Goal: Browse casually: Explore the website without a specific task or goal

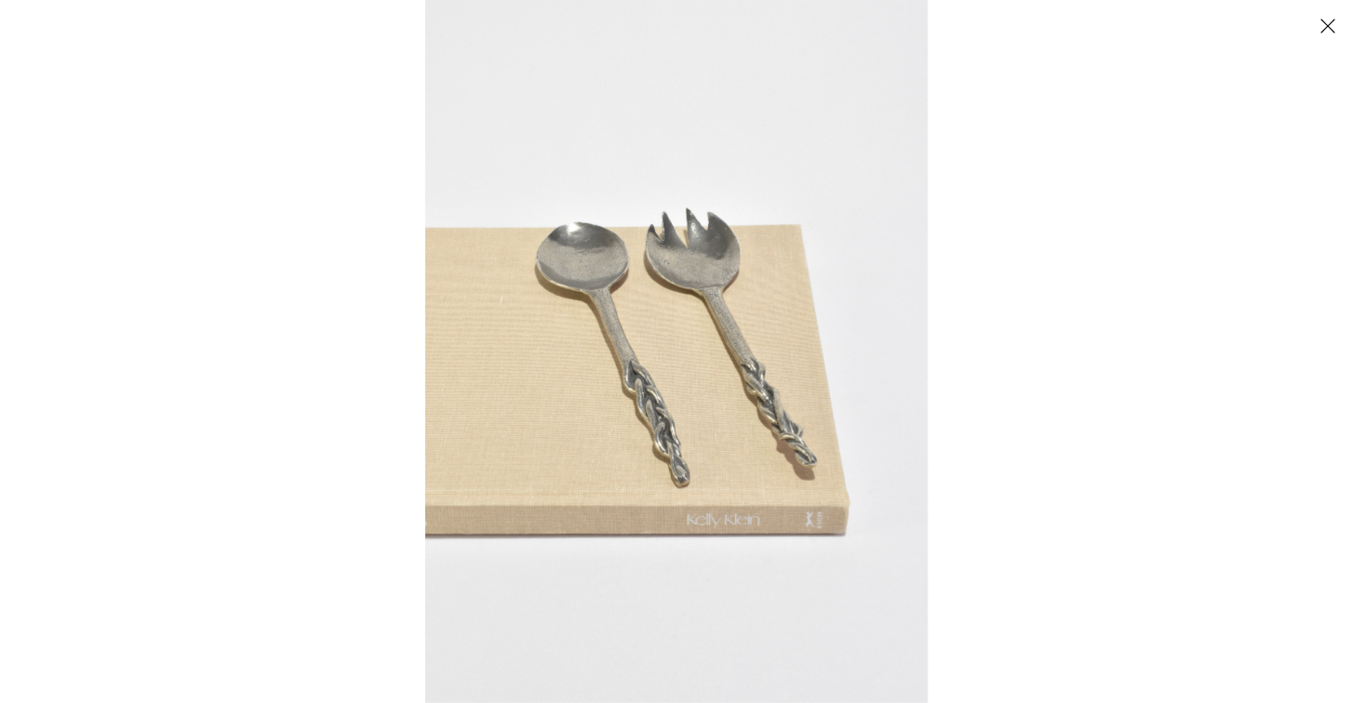
scroll to position [202, 0]
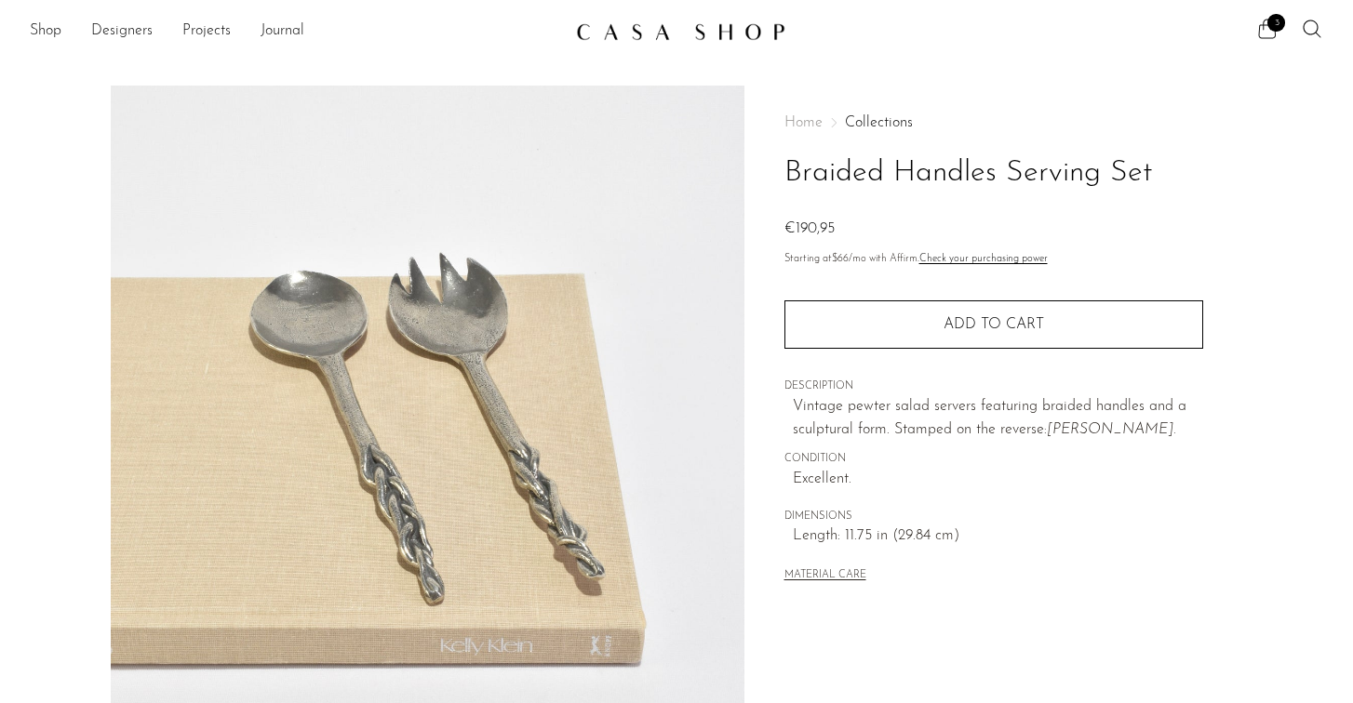
click at [1275, 35] on icon at bounding box center [1268, 29] width 18 height 20
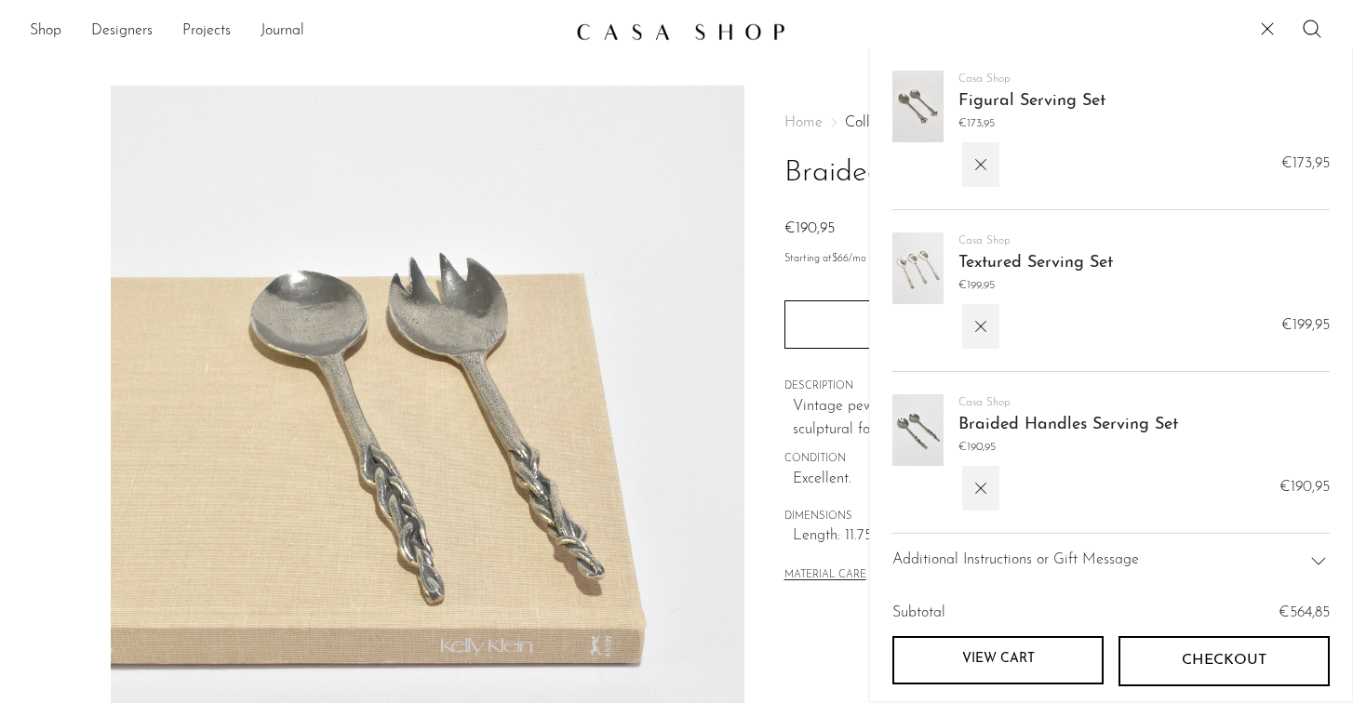
click at [1046, 99] on link "Figural Serving Set" at bounding box center [1031, 101] width 147 height 17
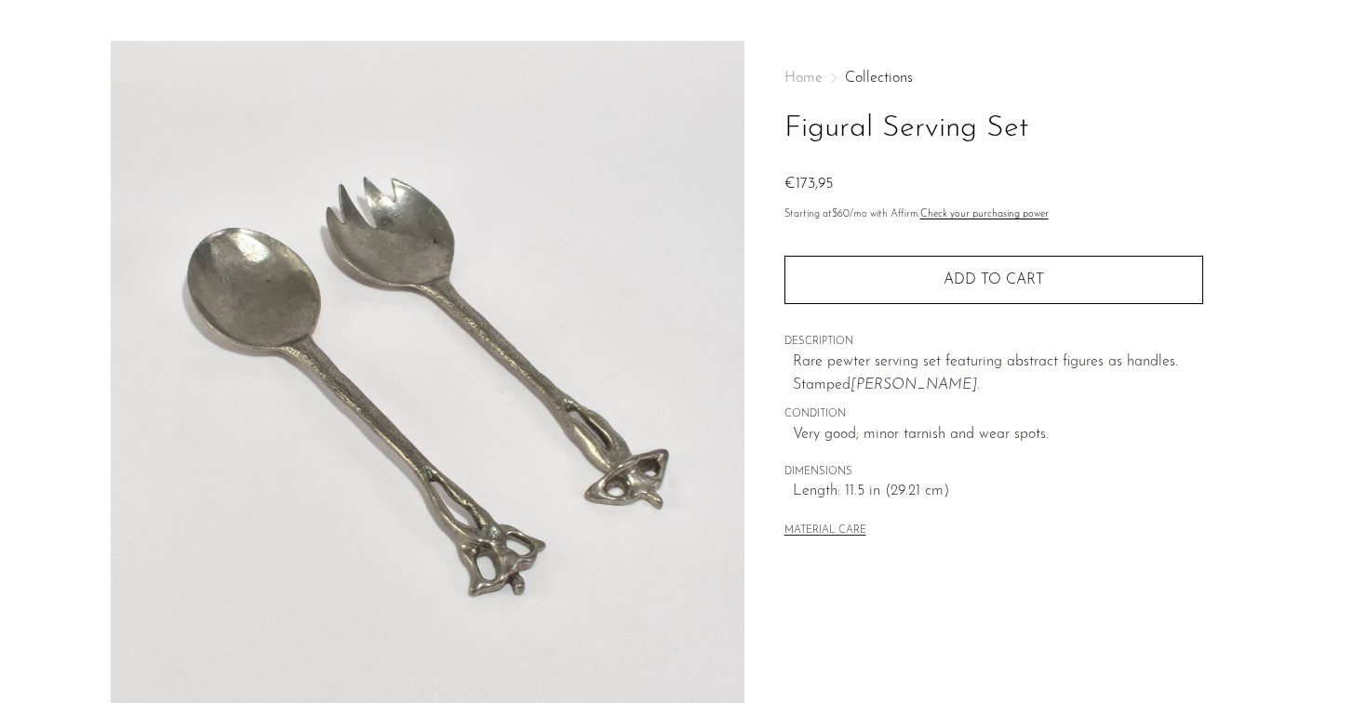
scroll to position [50, 0]
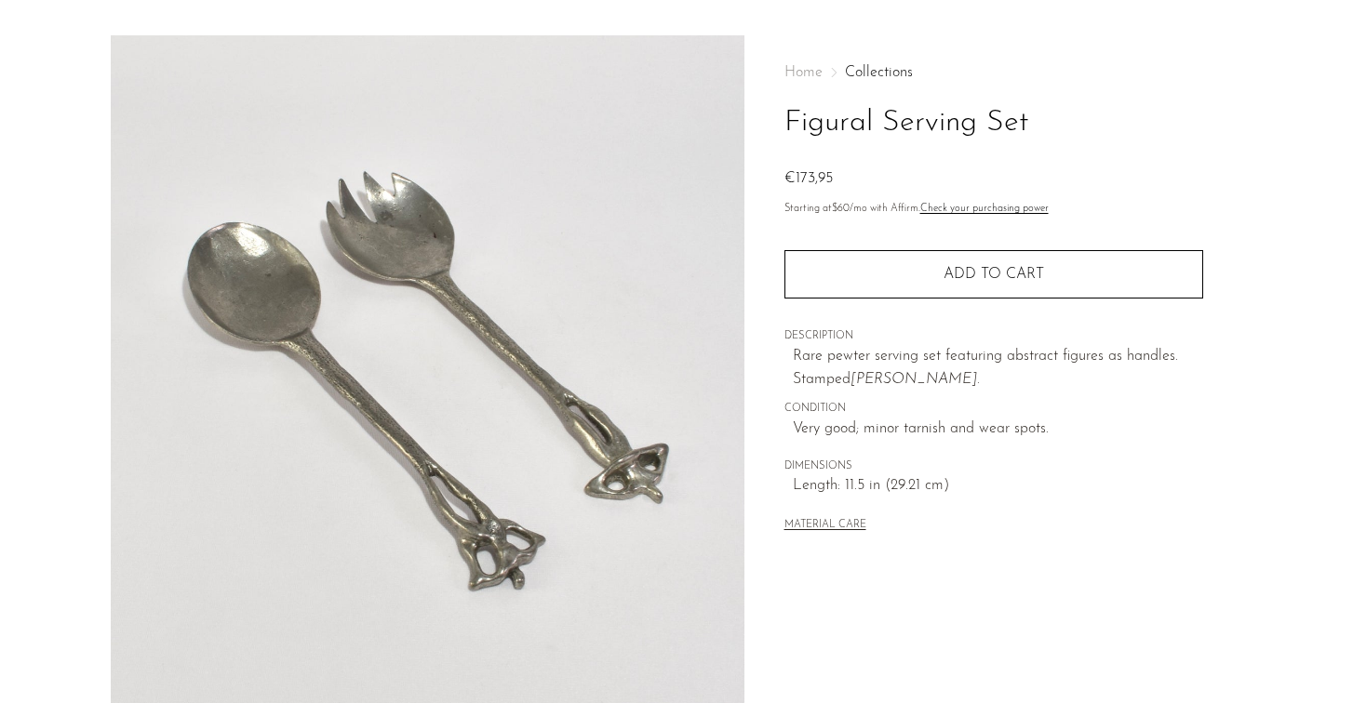
click at [383, 225] on img at bounding box center [428, 384] width 634 height 698
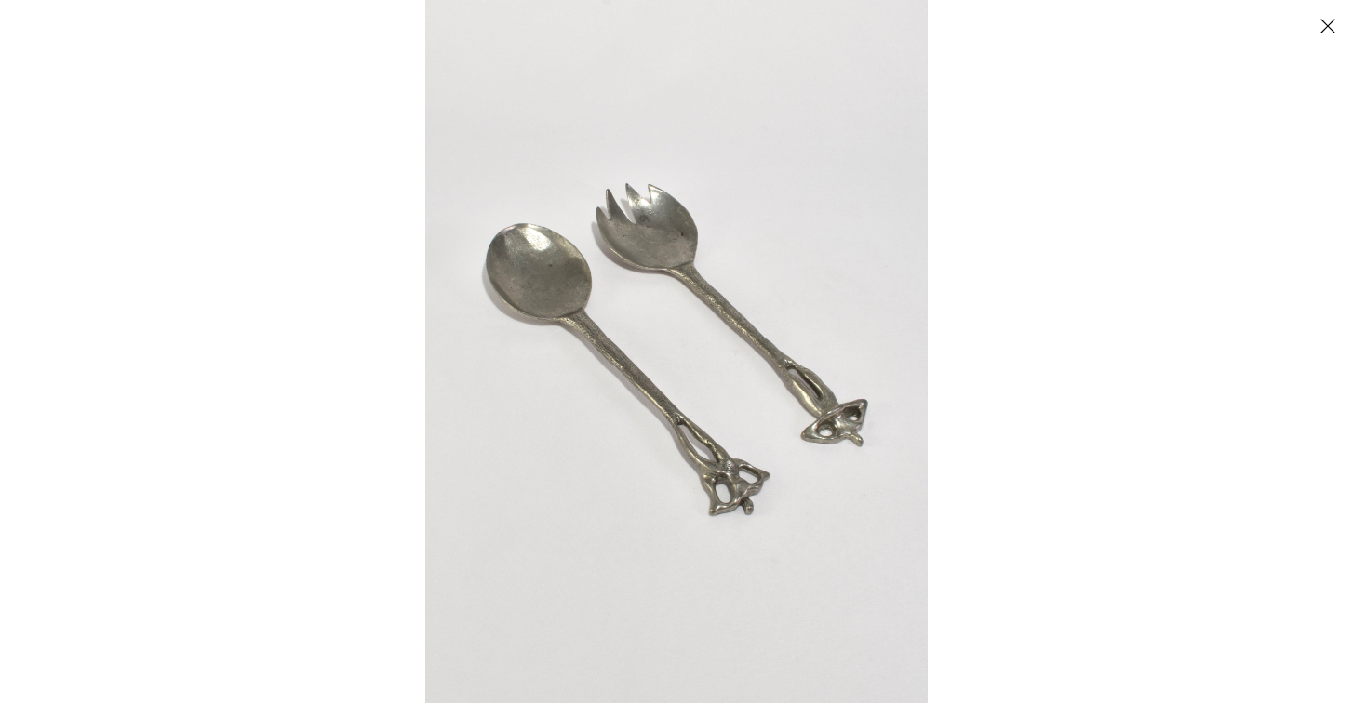
click at [543, 307] on img at bounding box center [676, 351] width 502 height 703
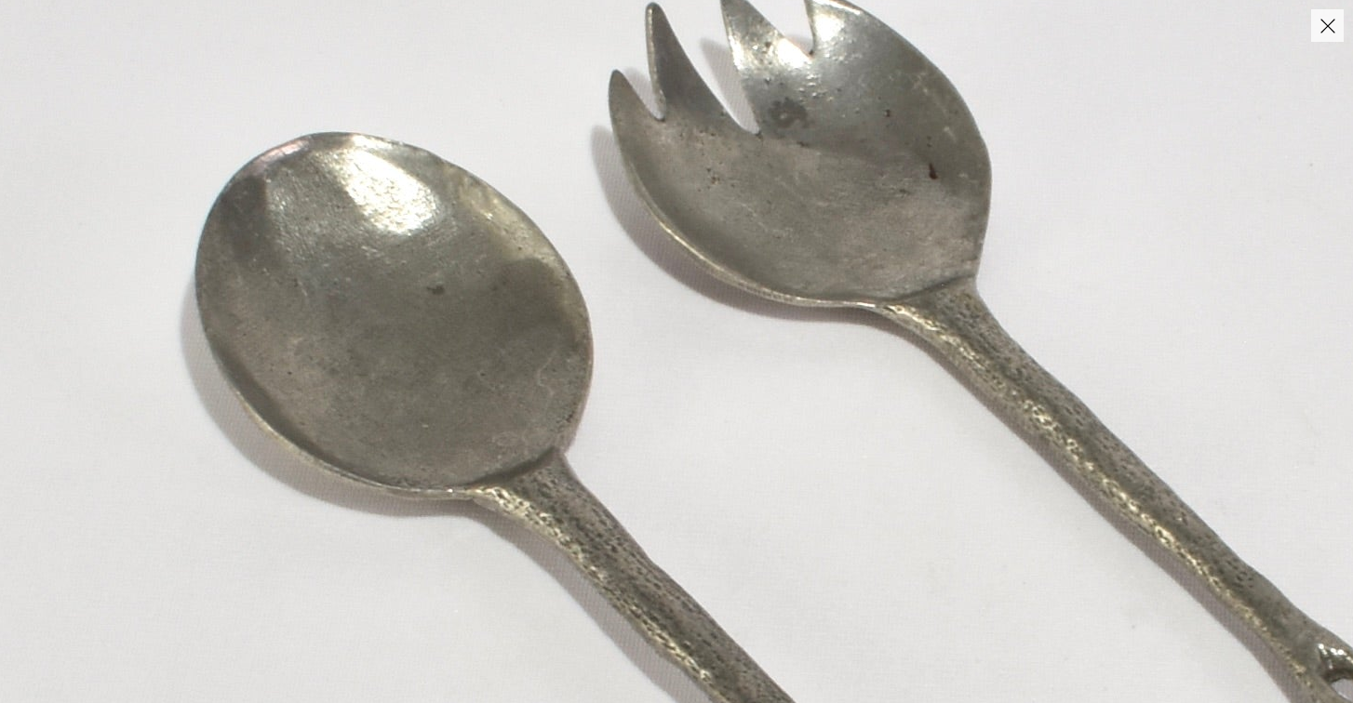
click at [543, 307] on img at bounding box center [911, 614] width 1889 height 2644
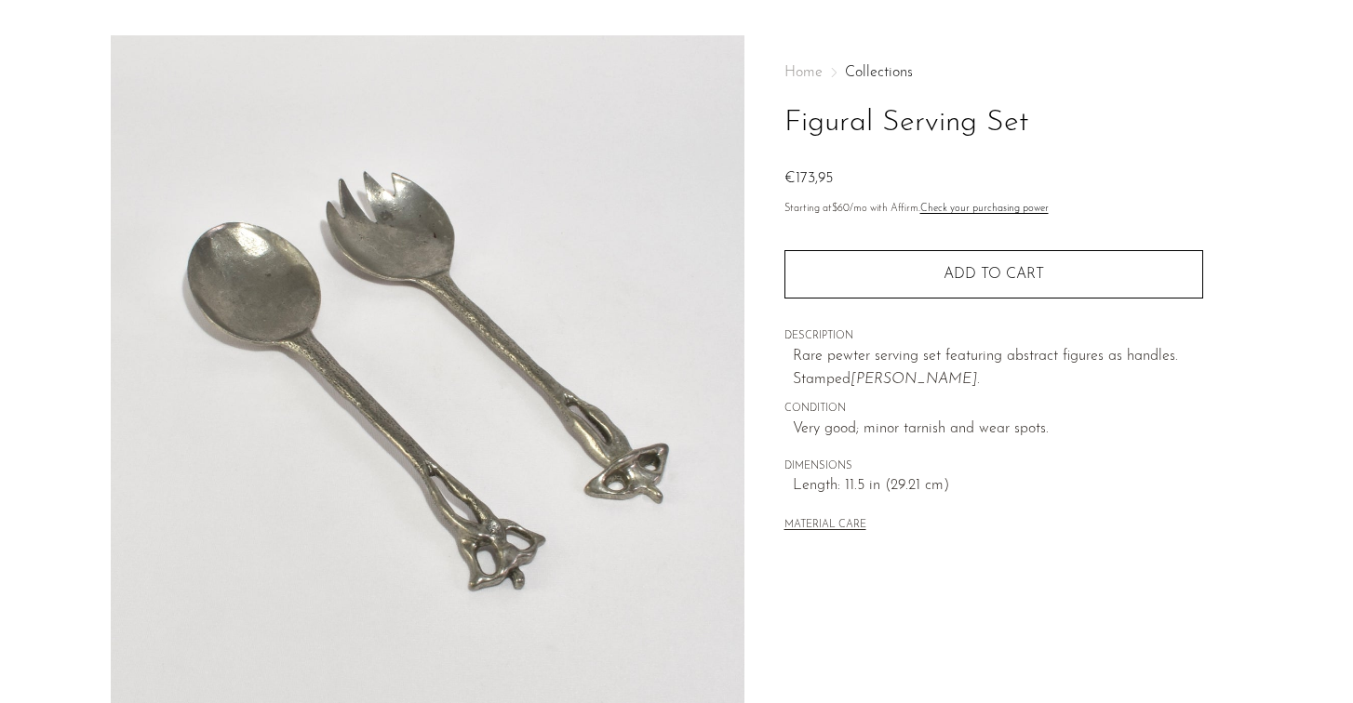
scroll to position [508, 0]
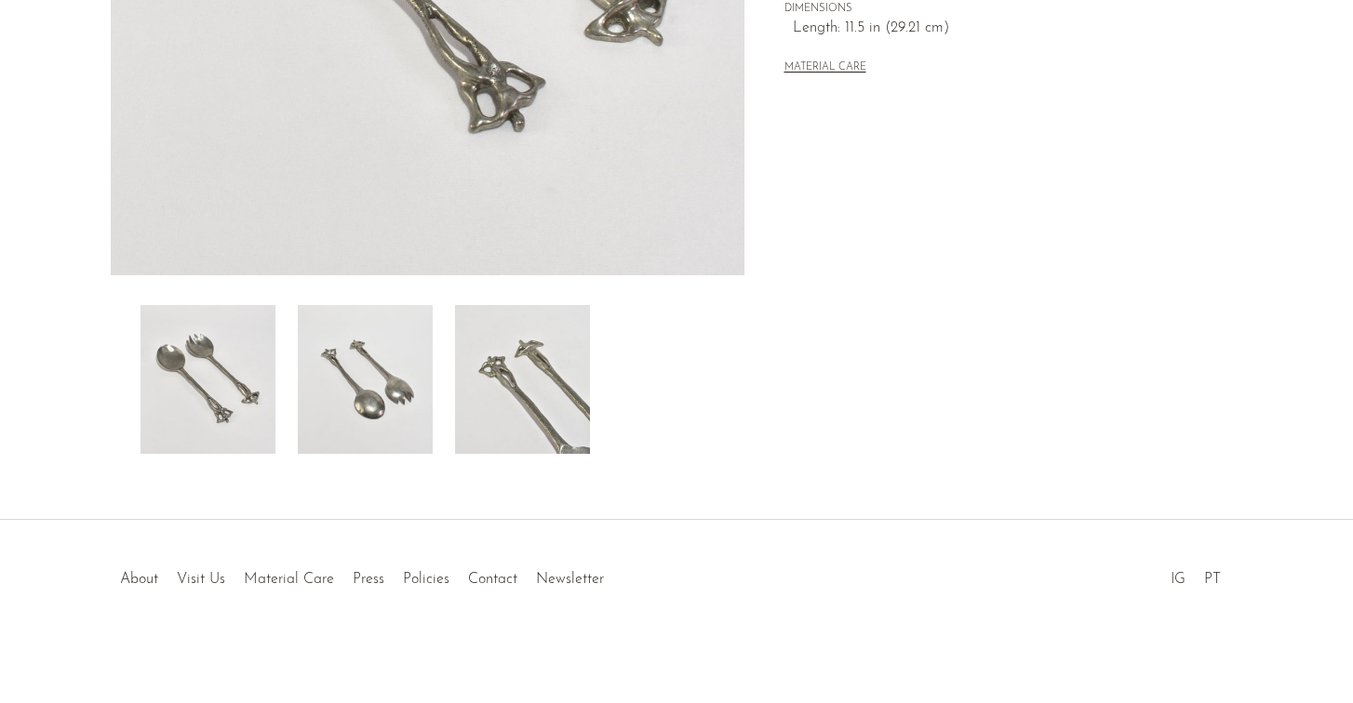
click at [525, 384] on img at bounding box center [522, 379] width 135 height 149
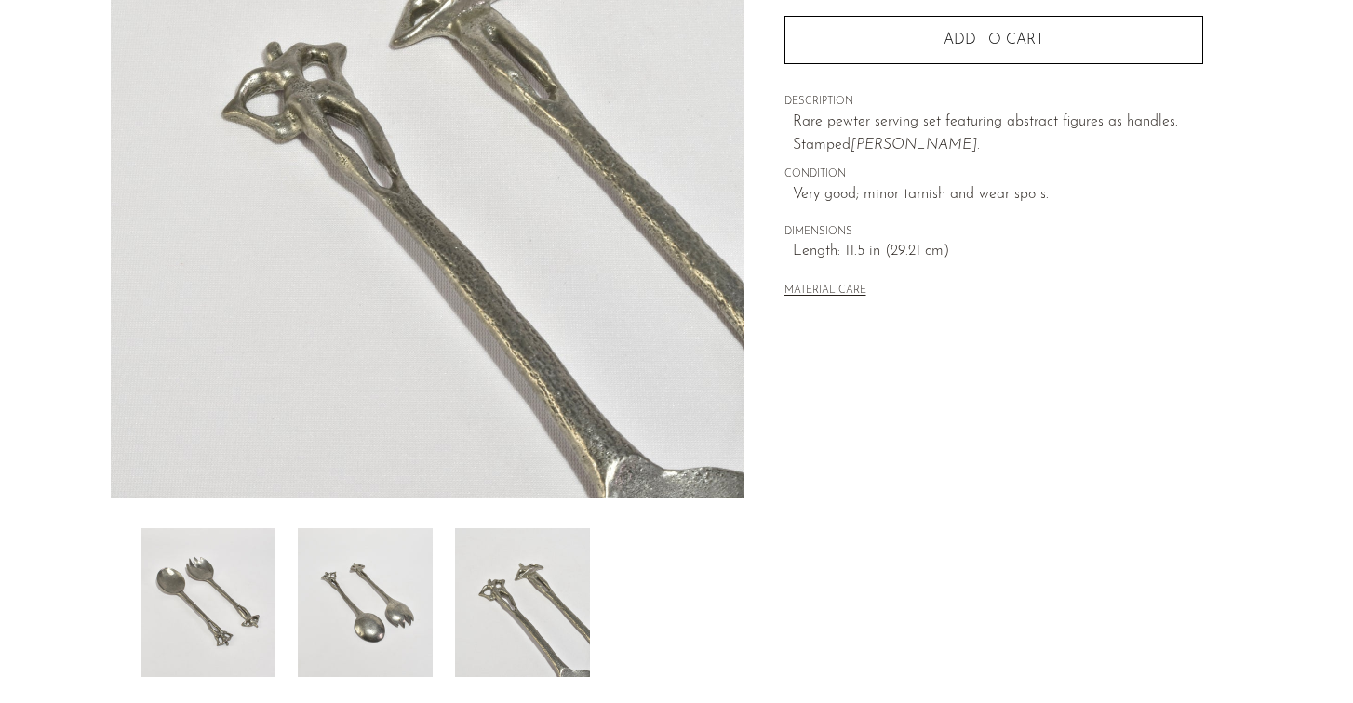
scroll to position [288, 0]
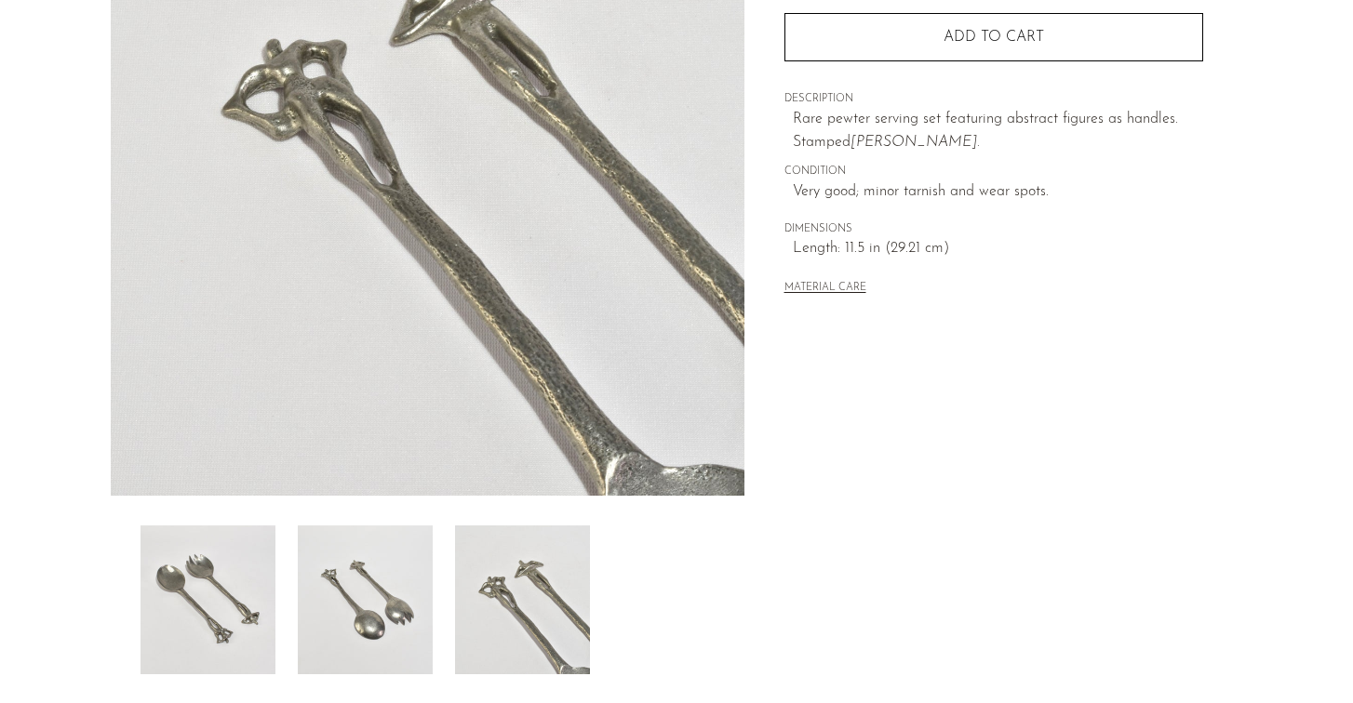
click at [408, 563] on img at bounding box center [365, 600] width 135 height 149
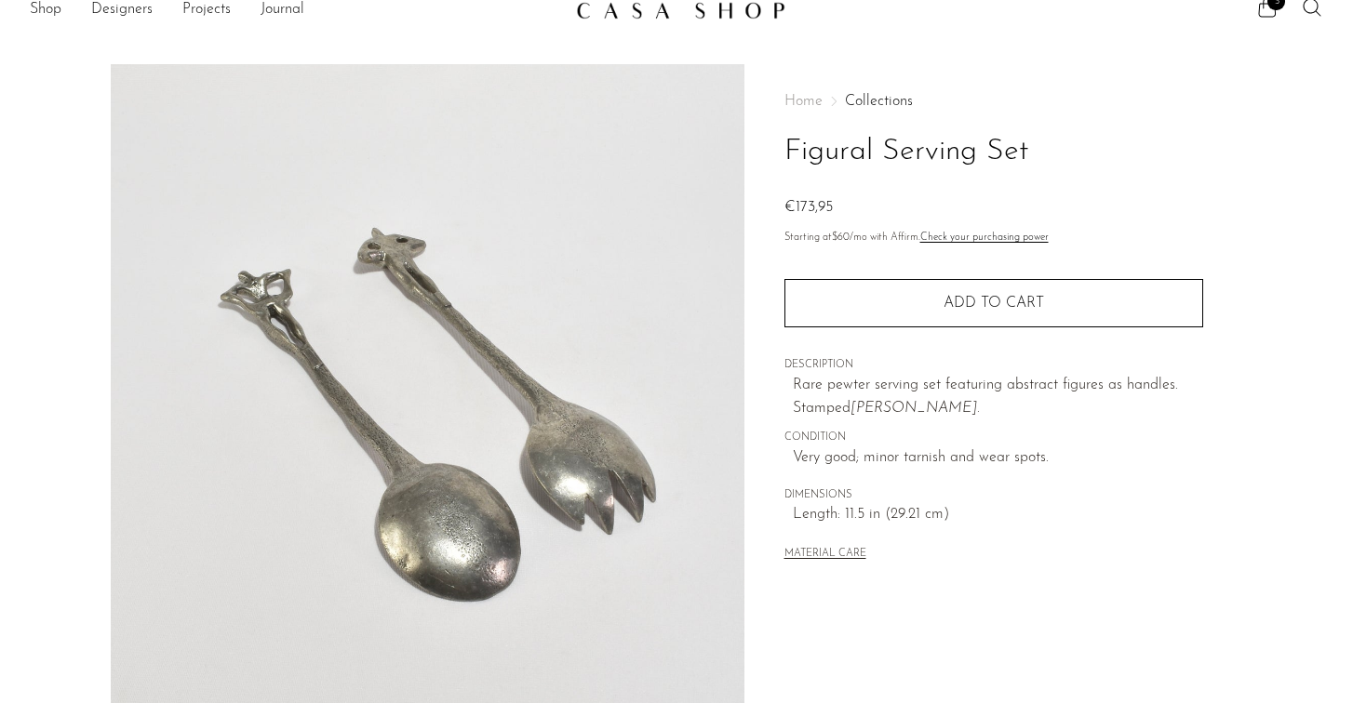
scroll to position [0, 0]
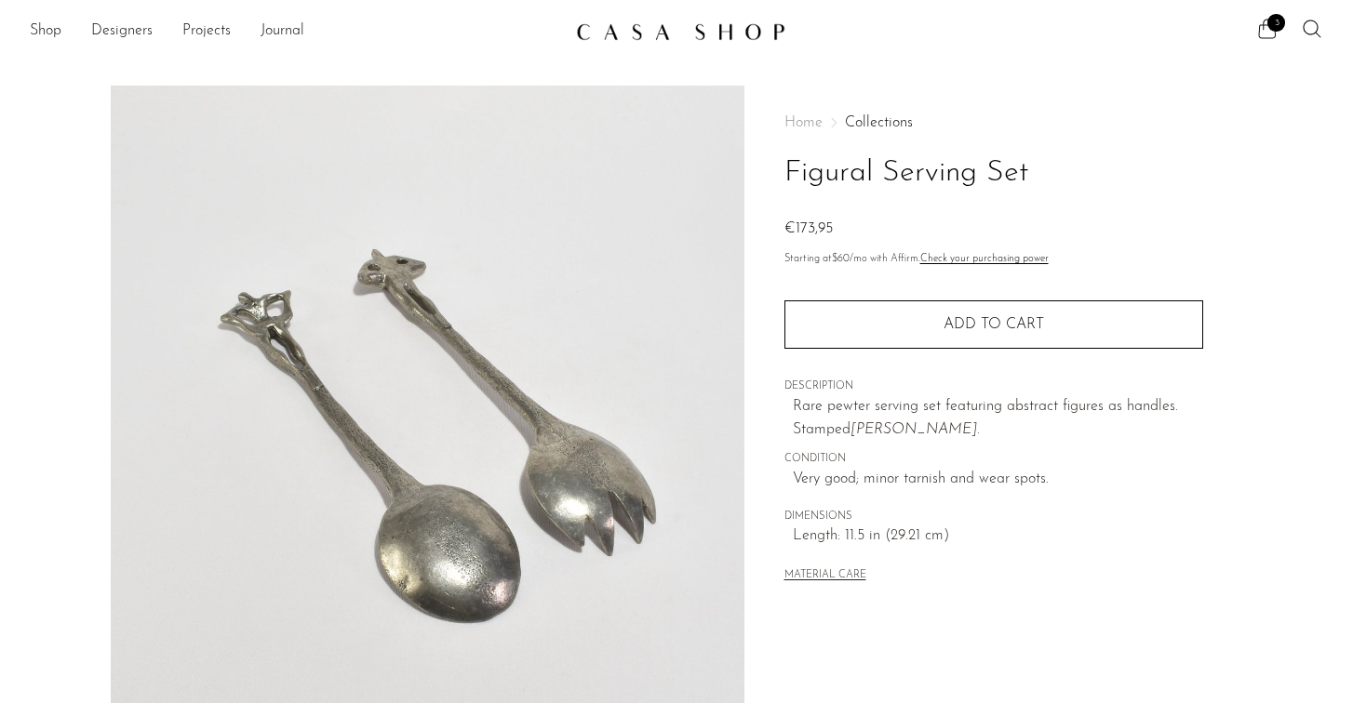
click at [1278, 19] on span "3" at bounding box center [1276, 23] width 18 height 18
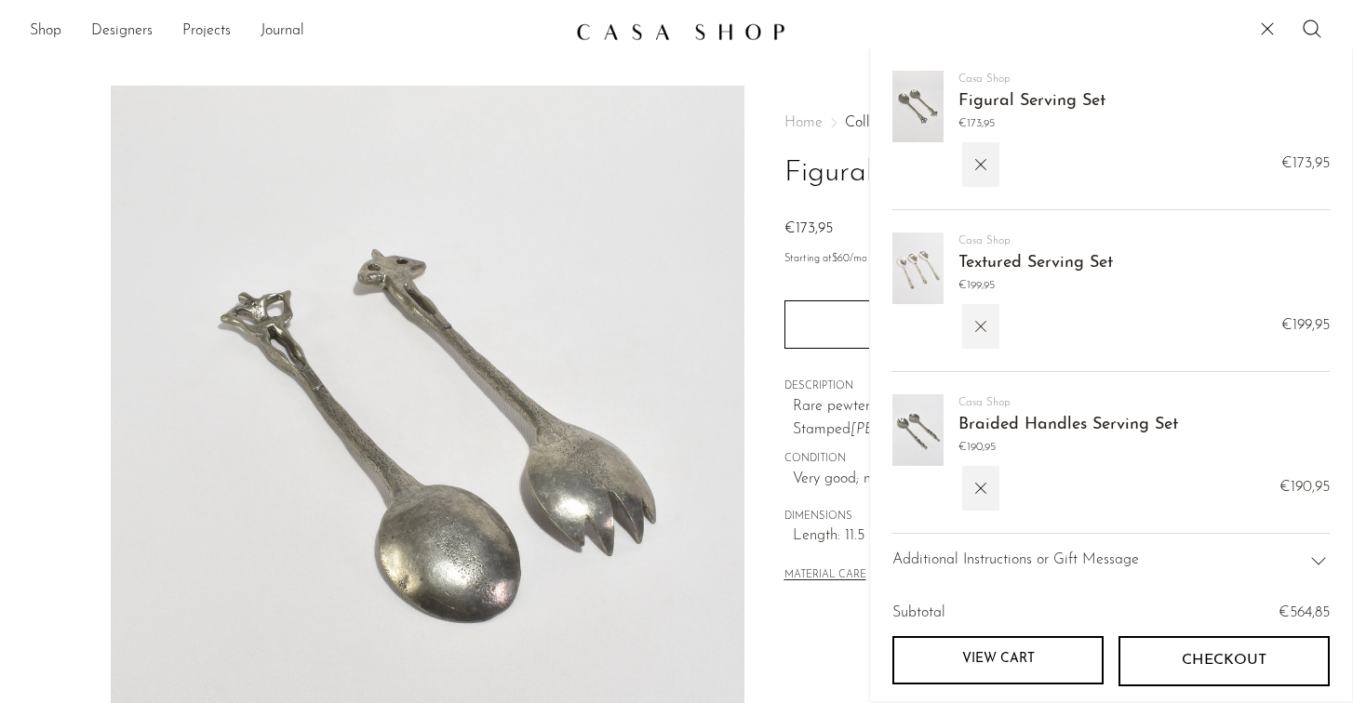
click at [980, 328] on icon "button" at bounding box center [980, 326] width 11 height 11
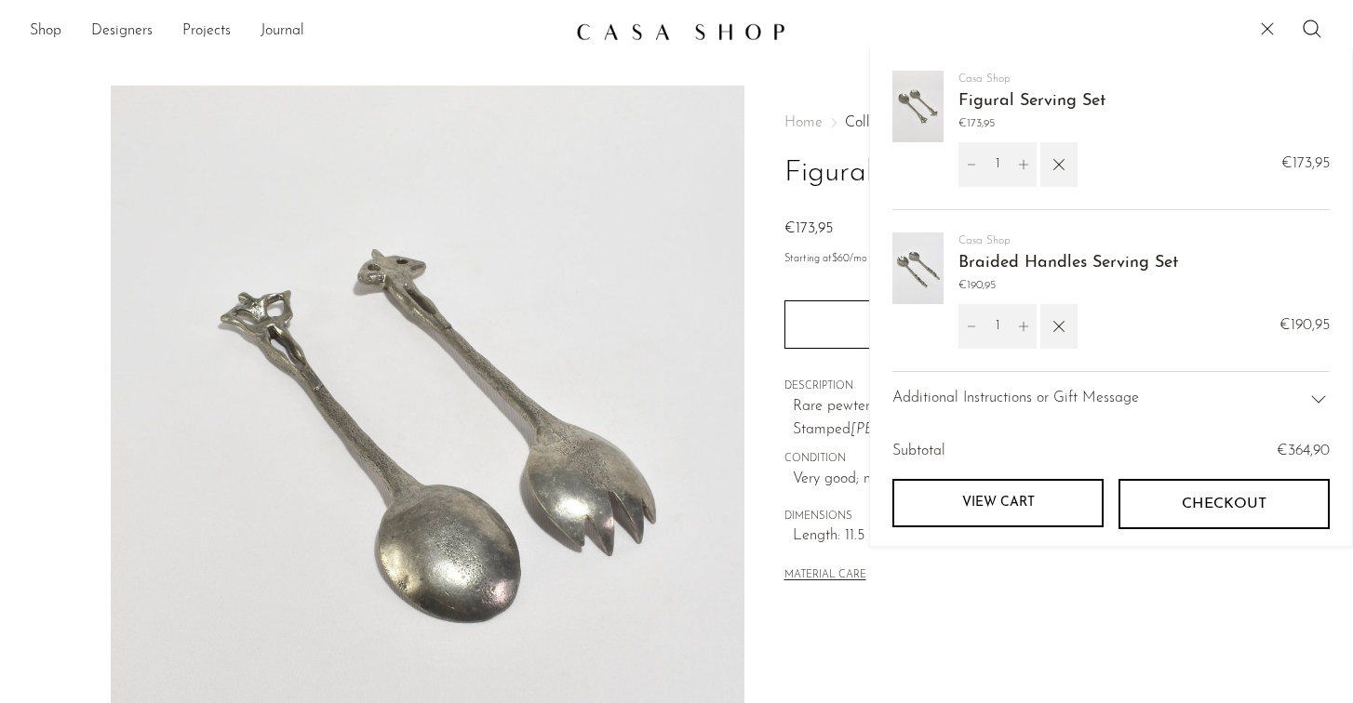
click at [1260, 20] on icon at bounding box center [1267, 29] width 22 height 22
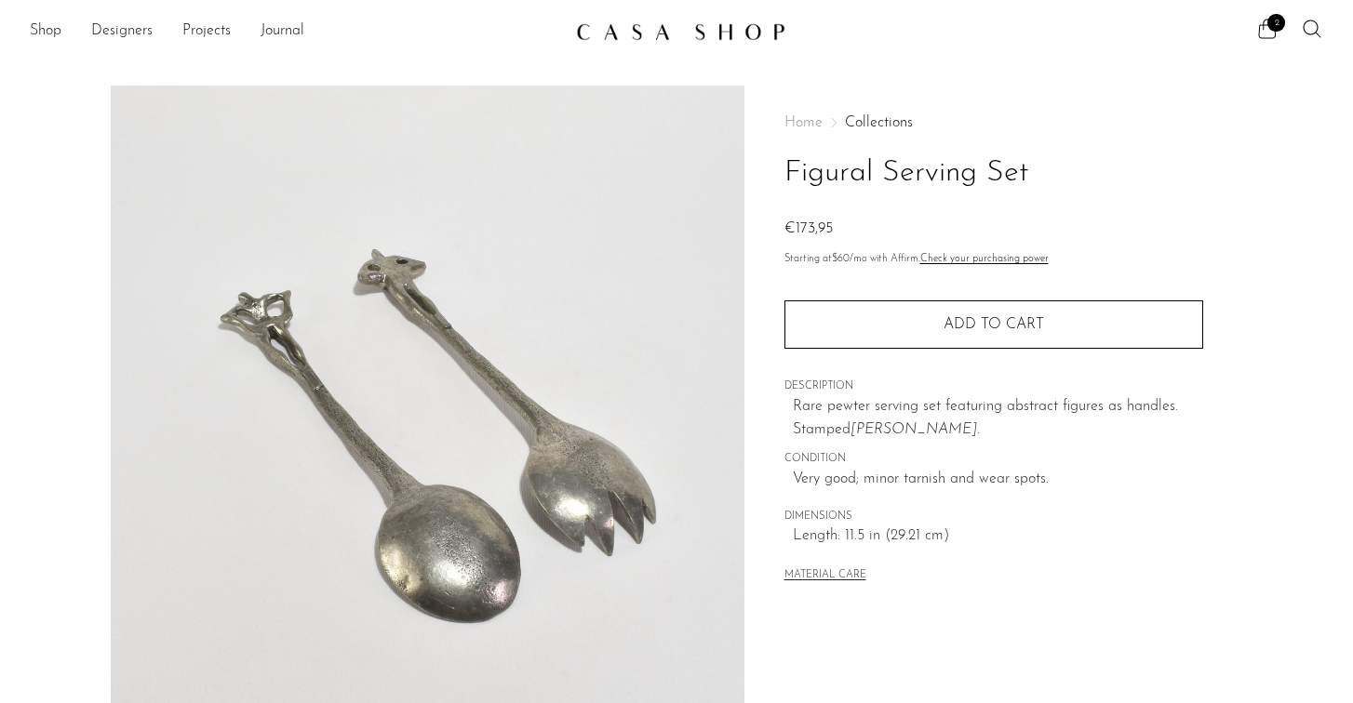
click at [716, 30] on img at bounding box center [680, 31] width 209 height 19
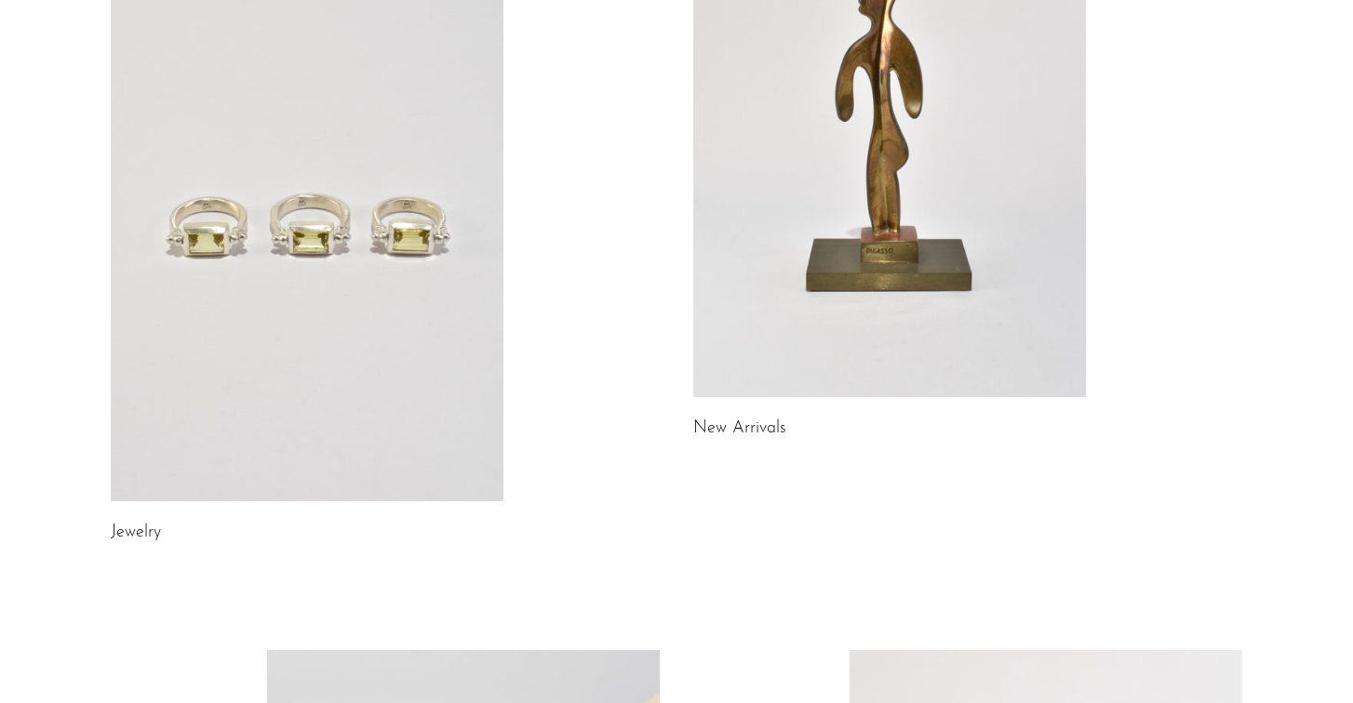
scroll to position [1105, 0]
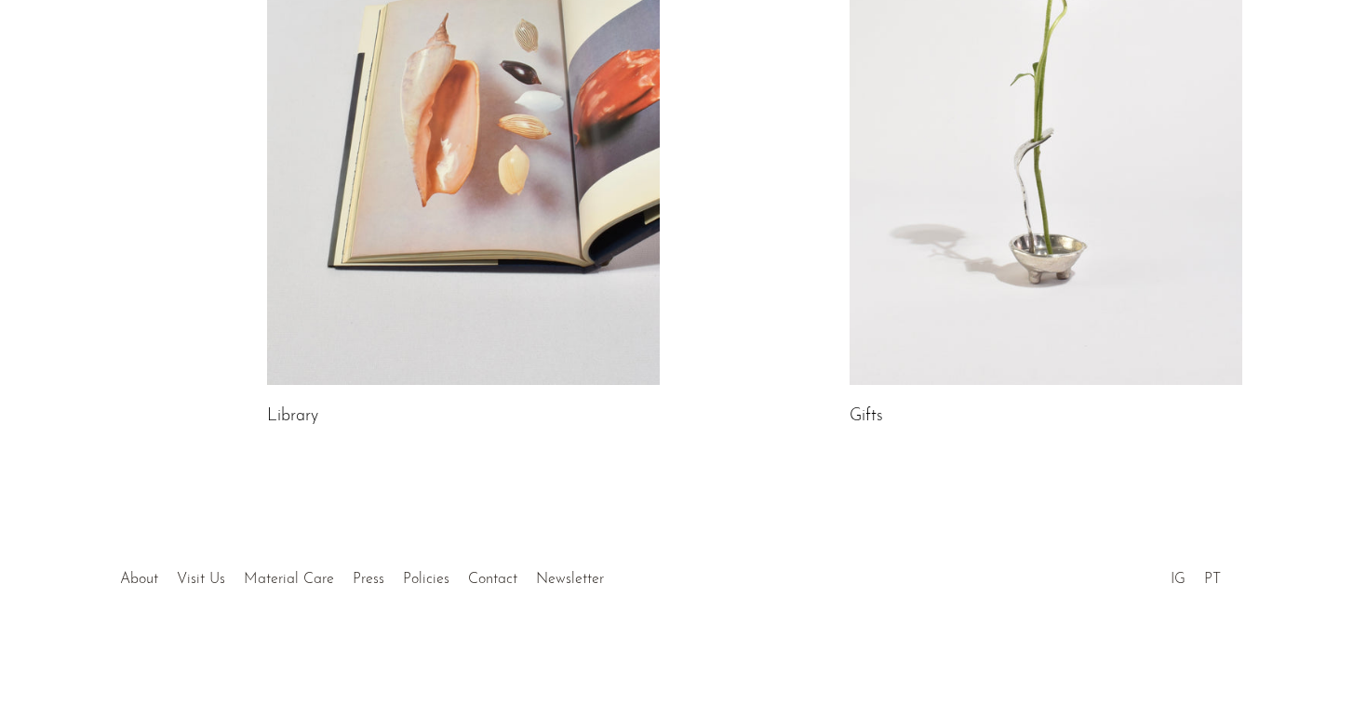
click at [549, 576] on div at bounding box center [676, 560] width 357 height 65
click at [566, 575] on div at bounding box center [676, 560] width 357 height 65
click at [562, 579] on div at bounding box center [676, 560] width 357 height 65
click at [552, 581] on div at bounding box center [676, 560] width 357 height 65
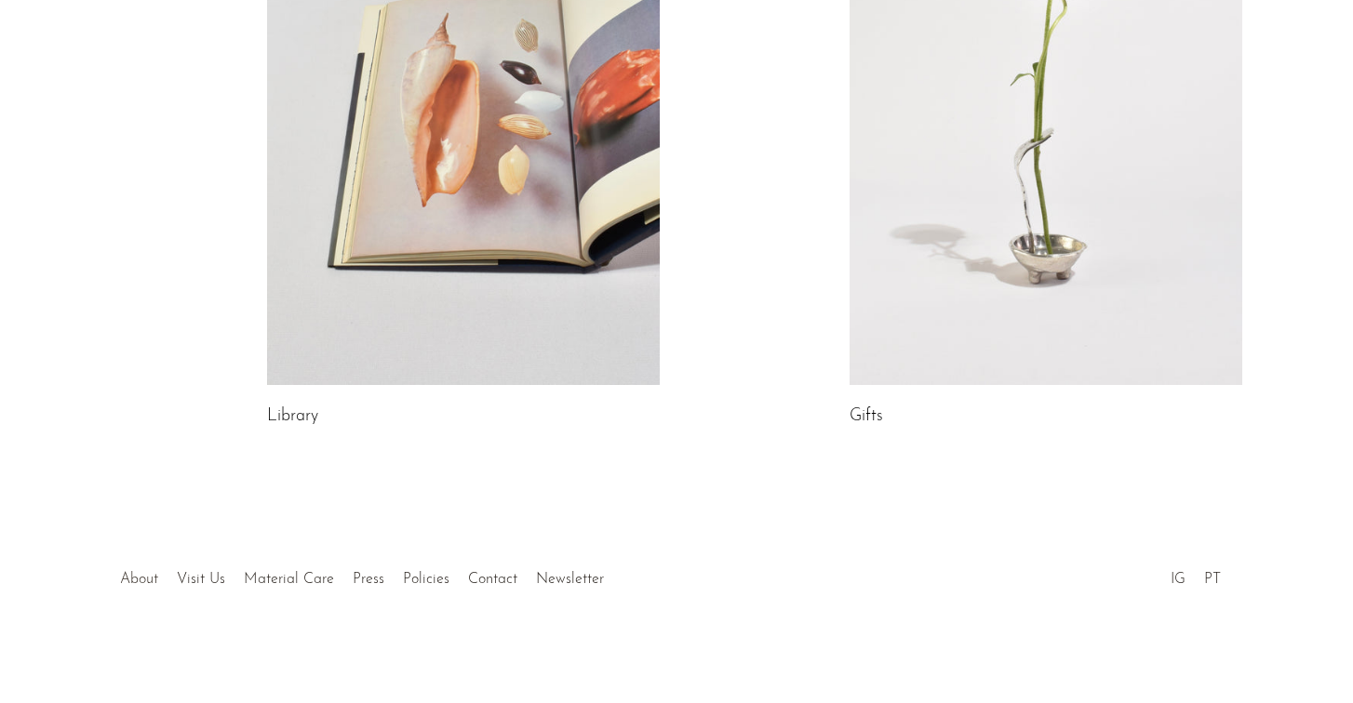
click at [140, 582] on link "About" at bounding box center [139, 579] width 38 height 15
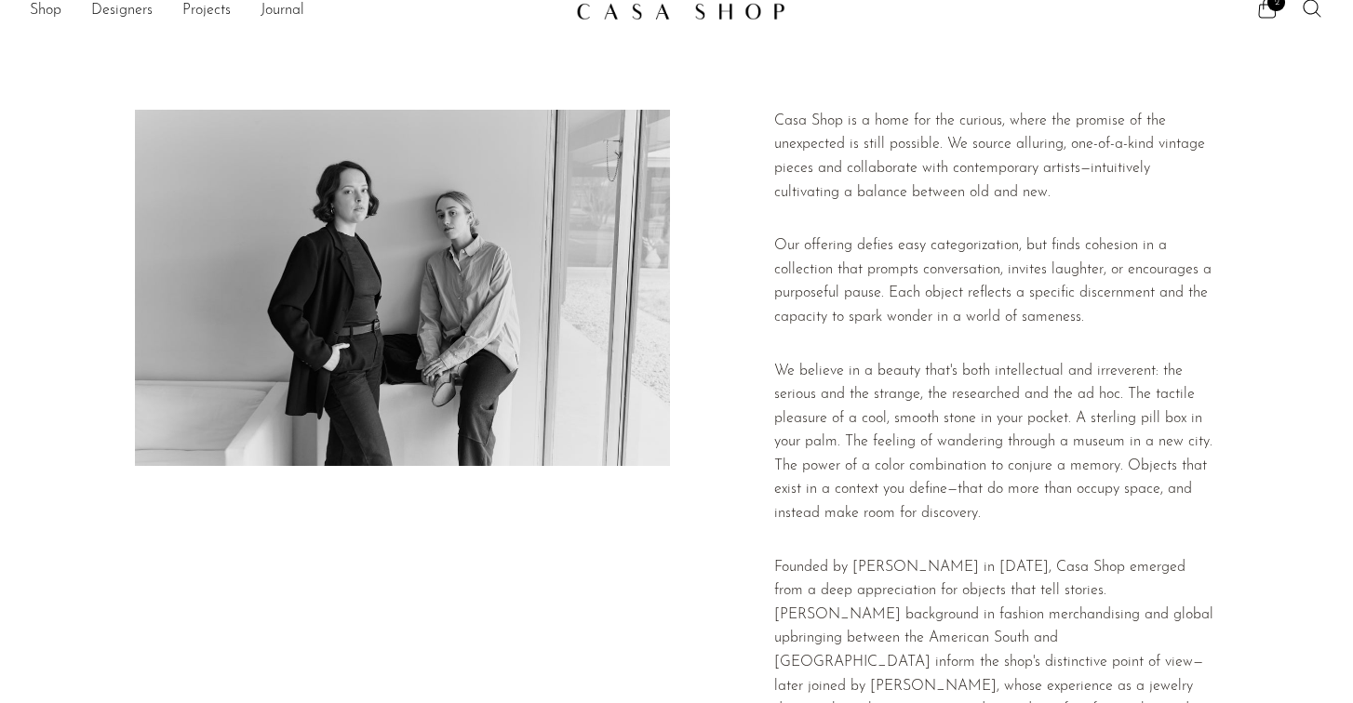
scroll to position [446, 0]
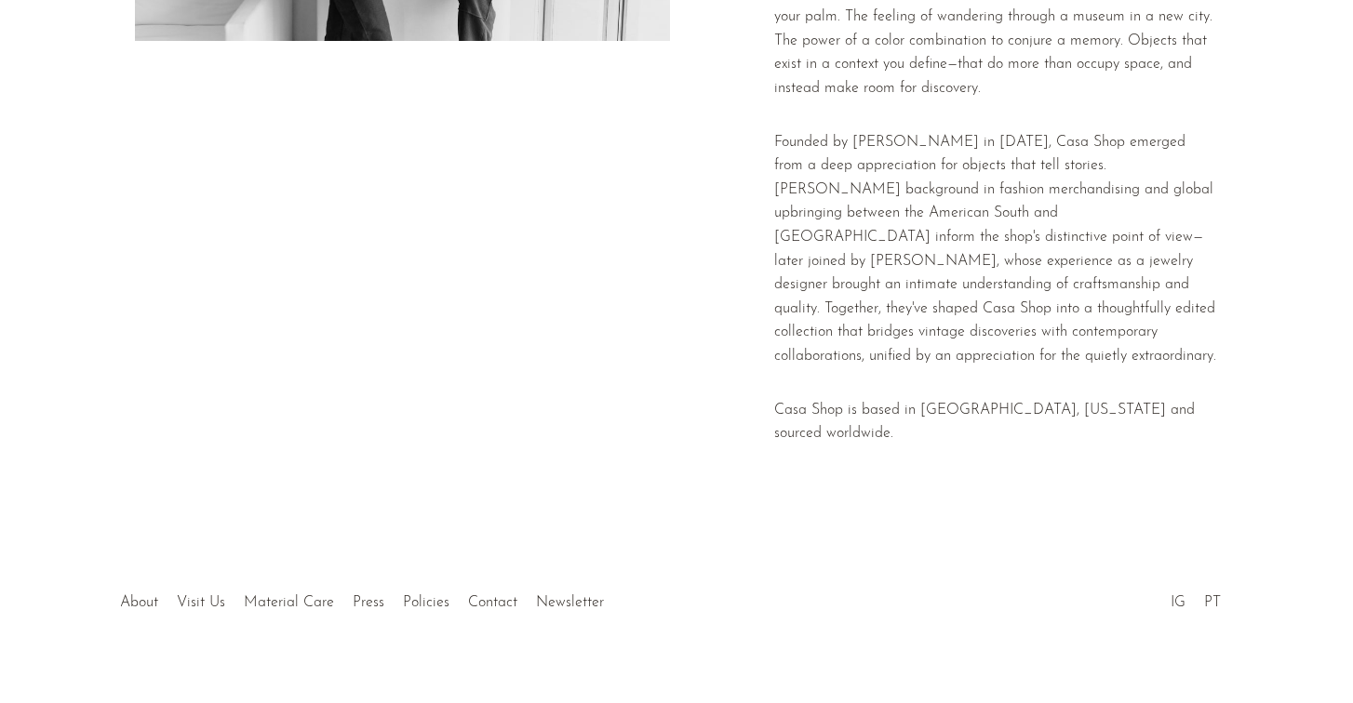
click at [576, 582] on div at bounding box center [676, 583] width 357 height 65
click at [480, 595] on link "Contact" at bounding box center [492, 602] width 49 height 15
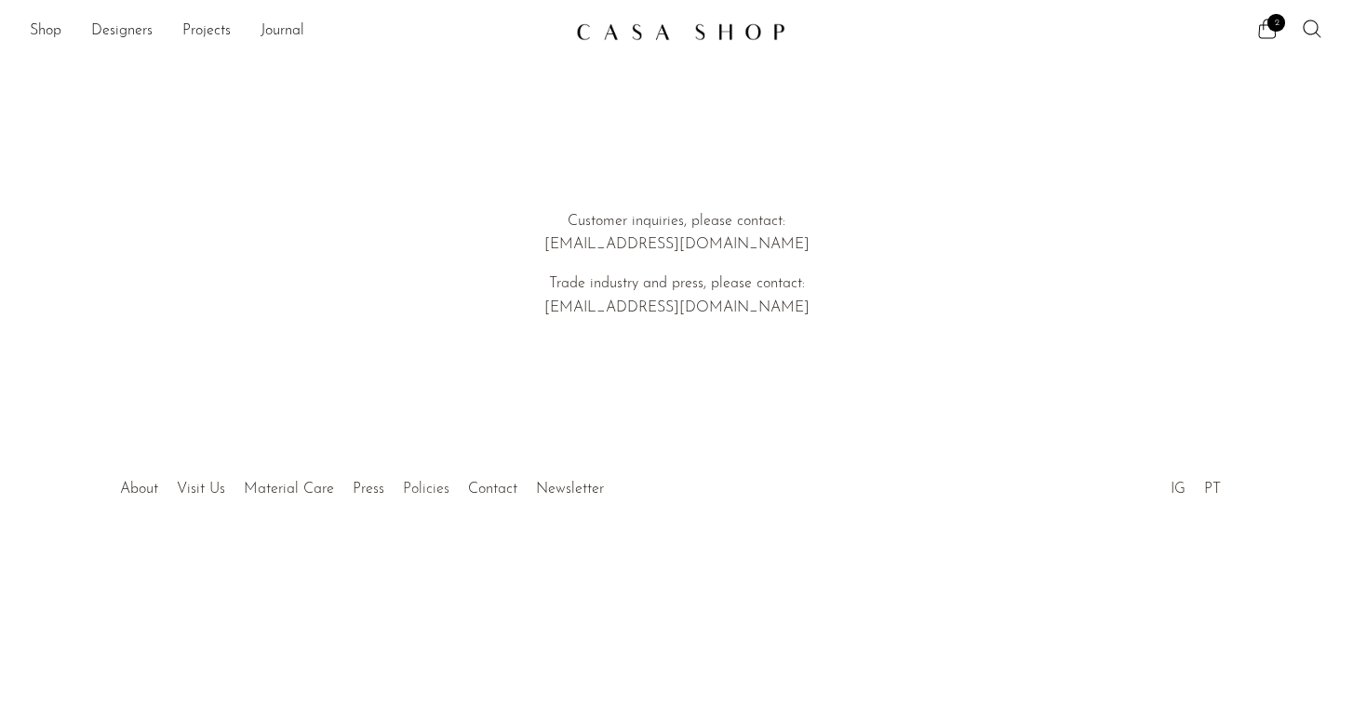
click at [431, 492] on link "Policies" at bounding box center [426, 489] width 47 height 15
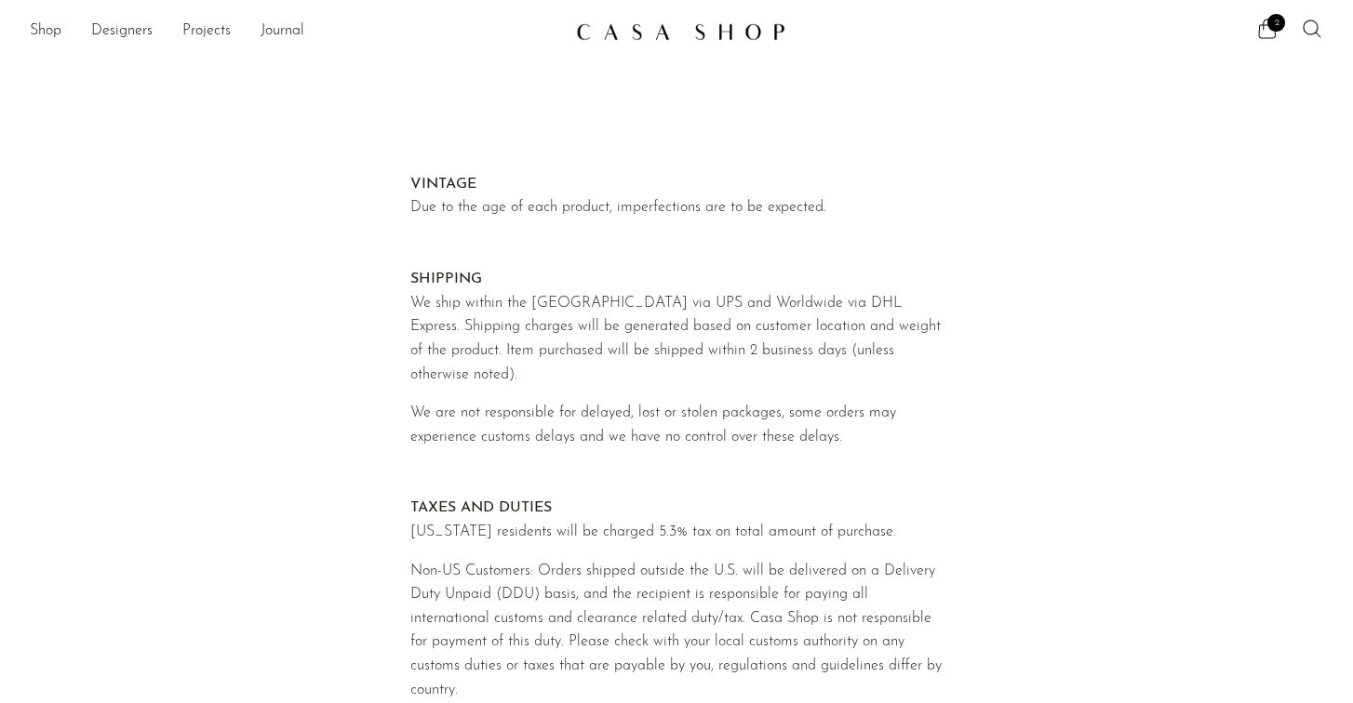
scroll to position [951, 0]
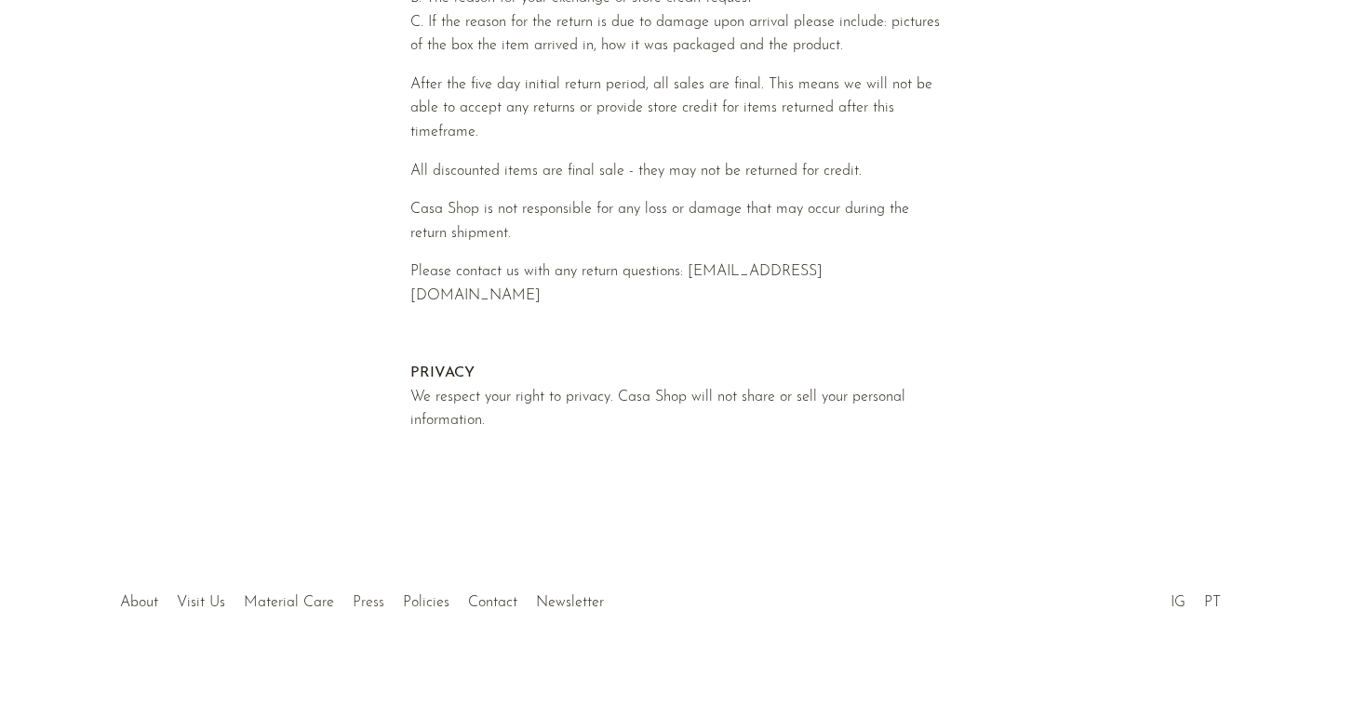
click at [378, 595] on link "Press" at bounding box center [369, 602] width 32 height 15
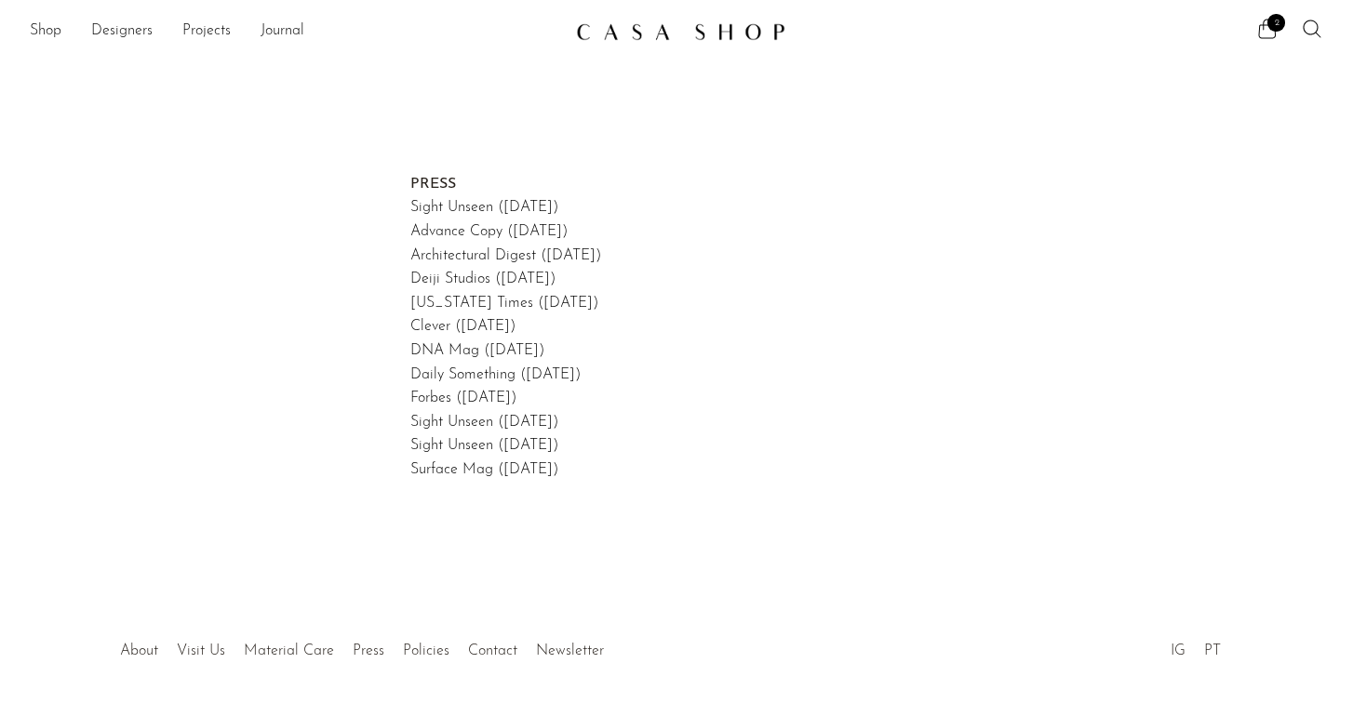
click at [578, 654] on div at bounding box center [676, 631] width 357 height 65
click at [271, 33] on link "Journal" at bounding box center [283, 32] width 44 height 24
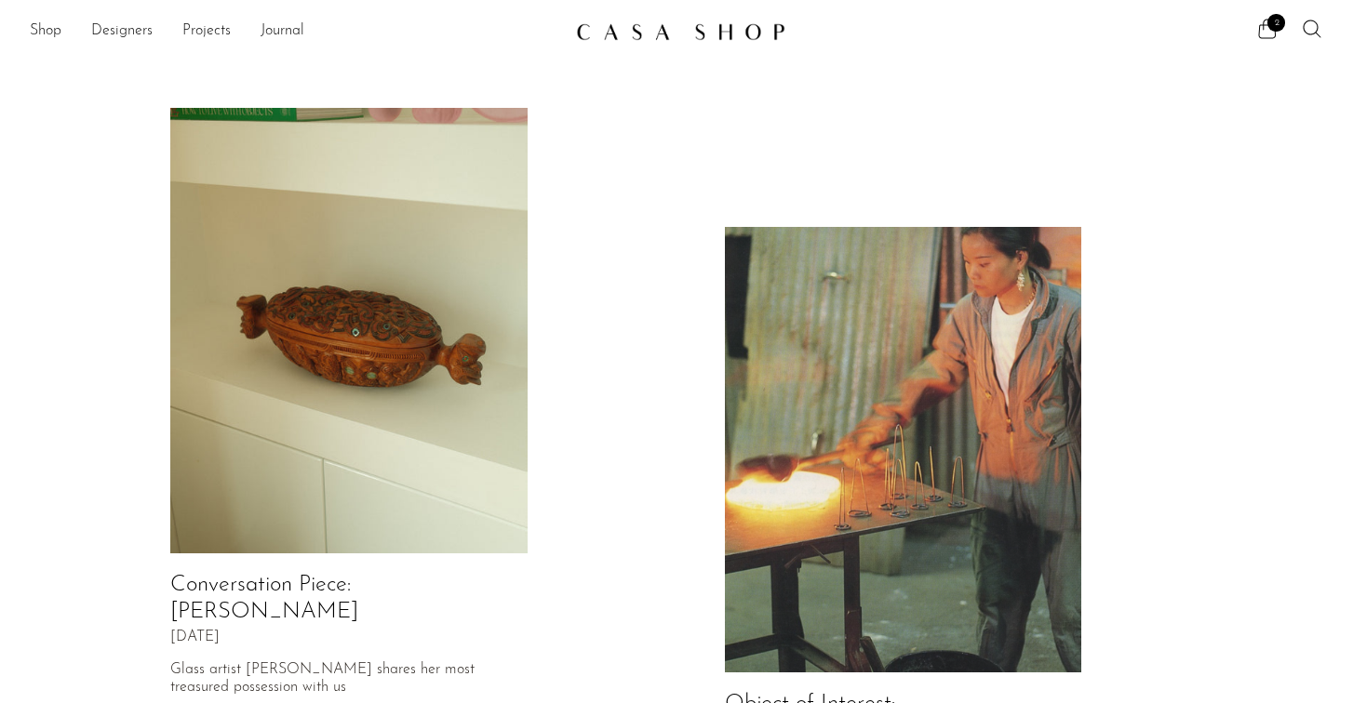
click at [730, 31] on img at bounding box center [680, 31] width 209 height 19
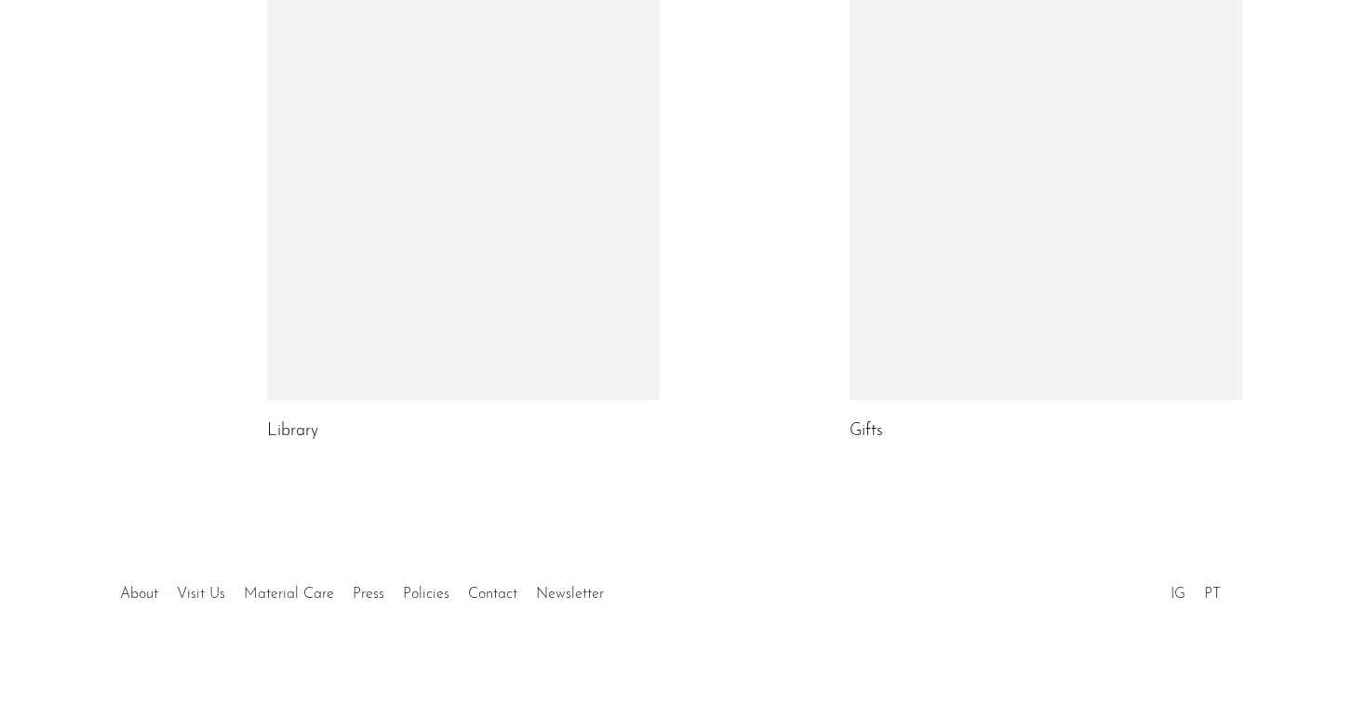
scroll to position [1105, 0]
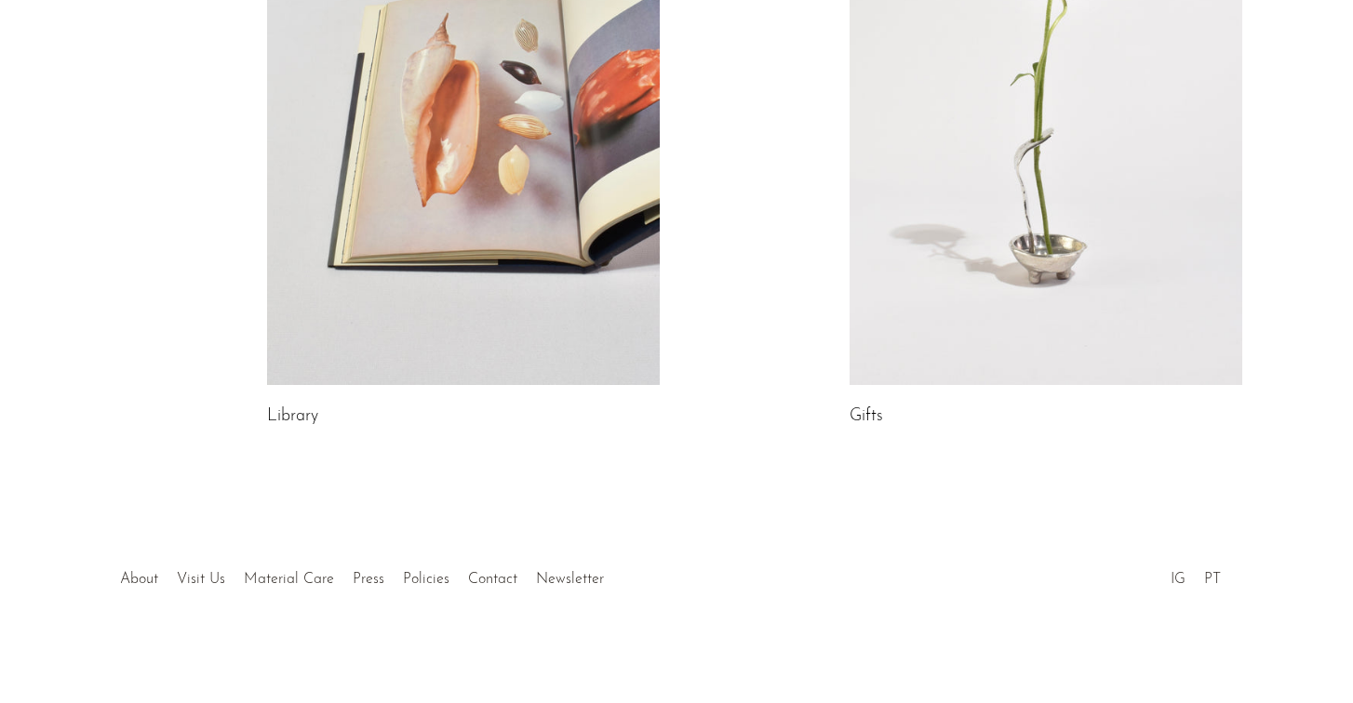
click at [564, 580] on div at bounding box center [676, 560] width 357 height 65
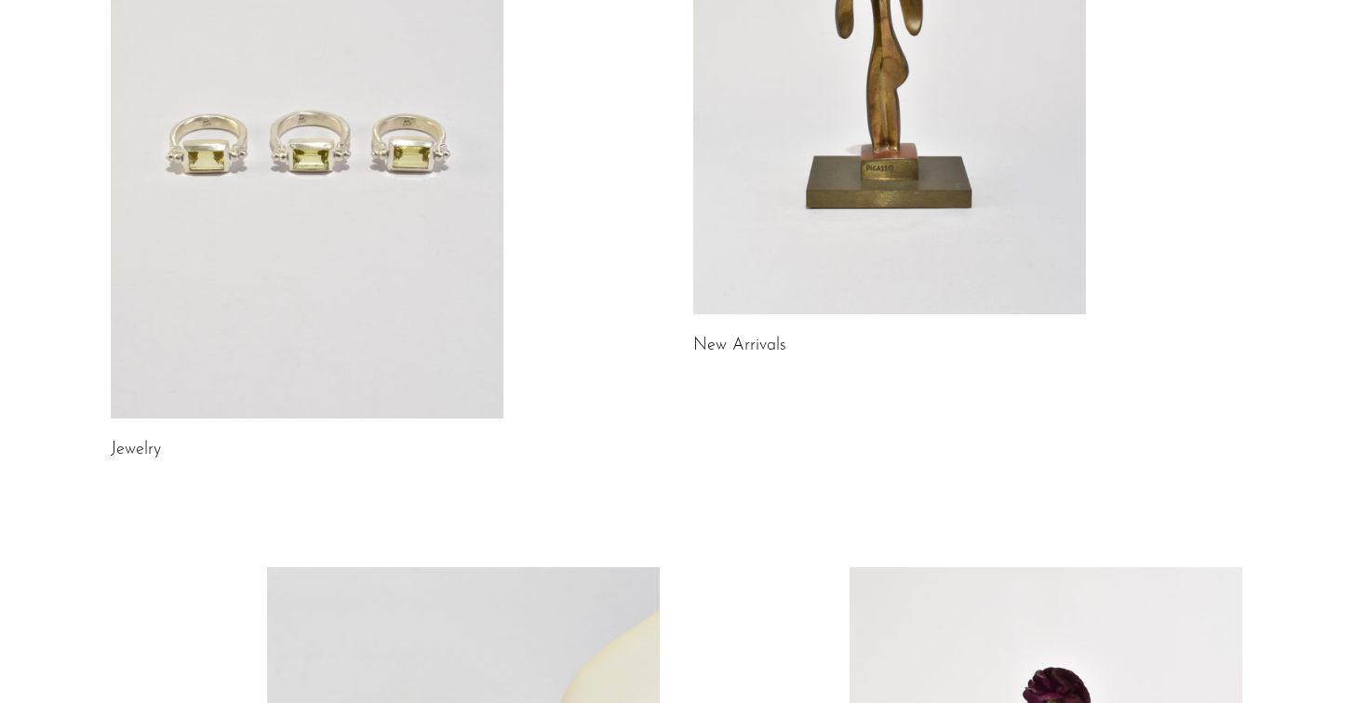
scroll to position [0, 0]
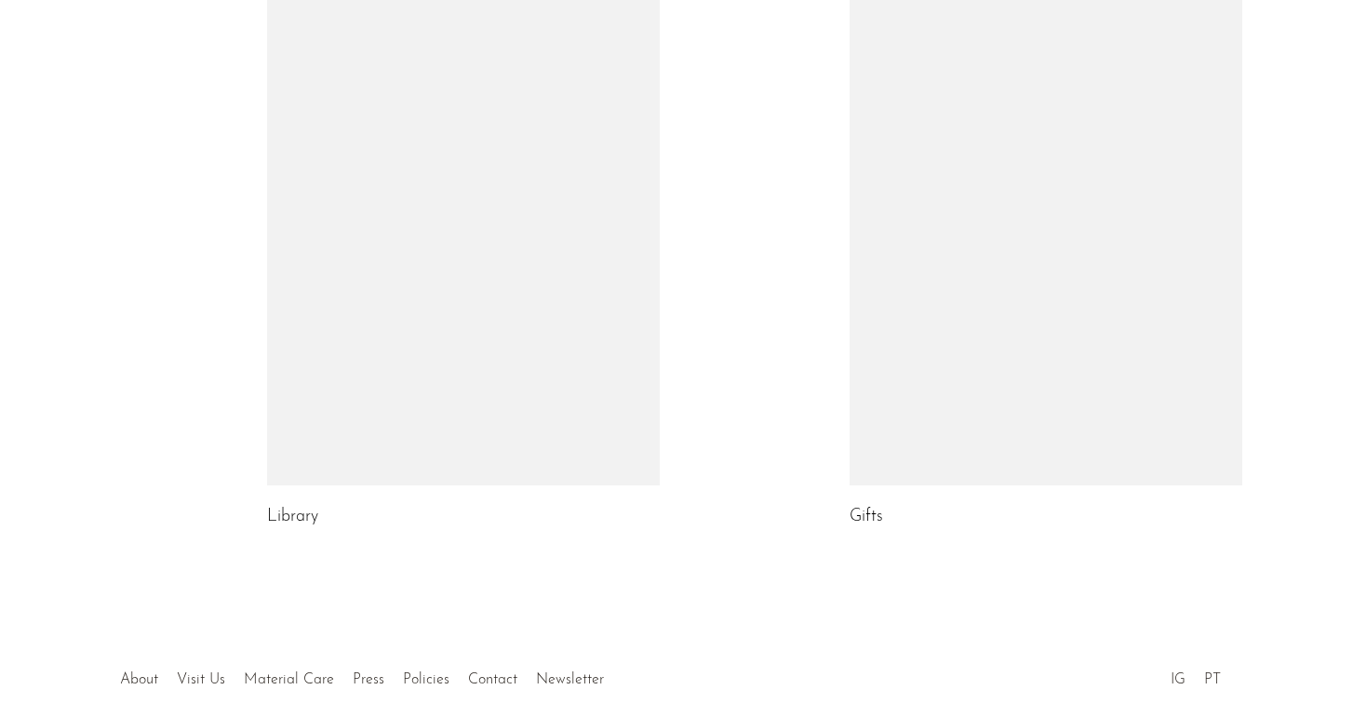
scroll to position [1105, 0]
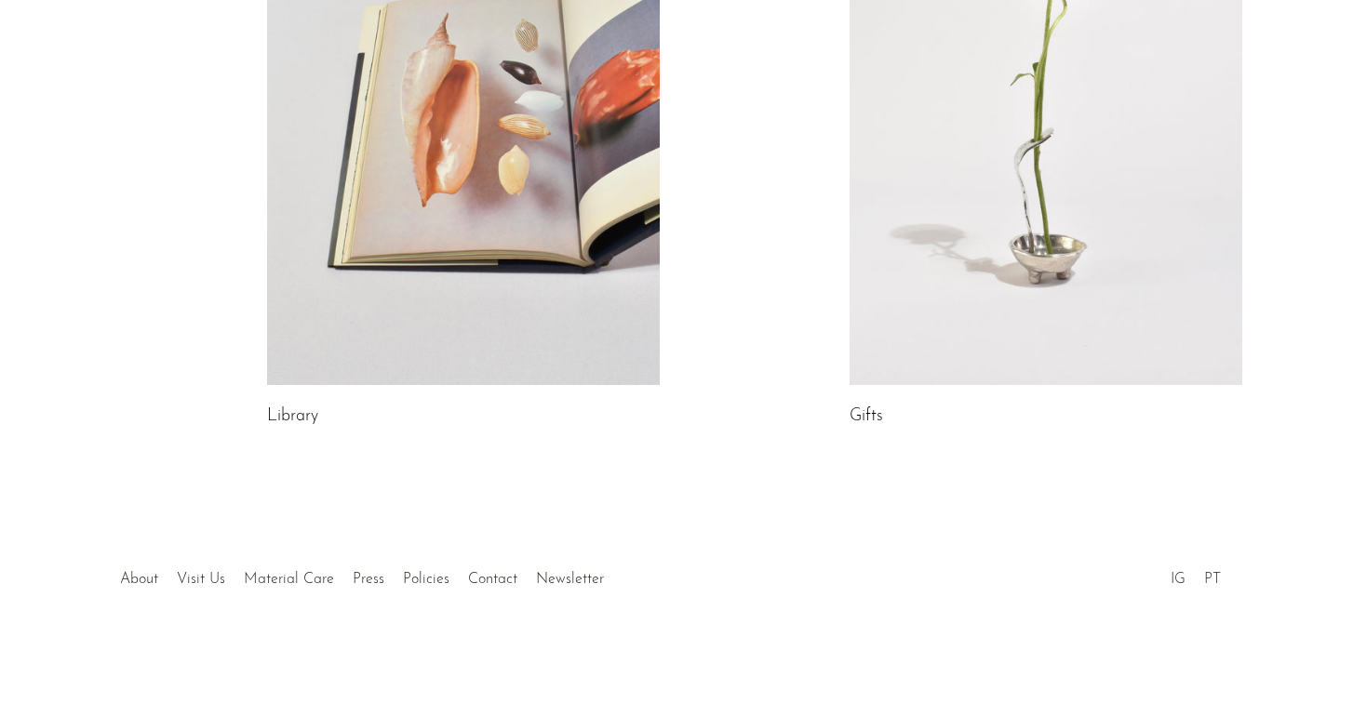
click at [586, 581] on div at bounding box center [676, 560] width 357 height 65
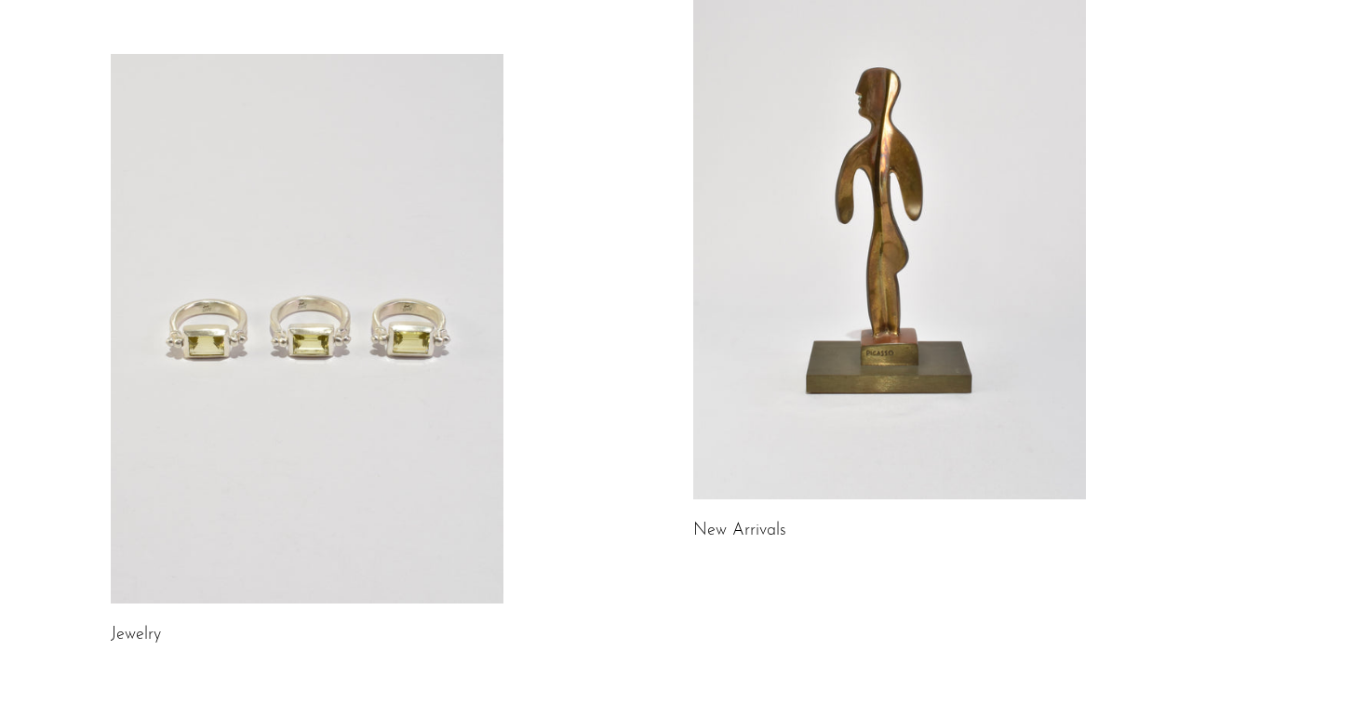
scroll to position [0, 0]
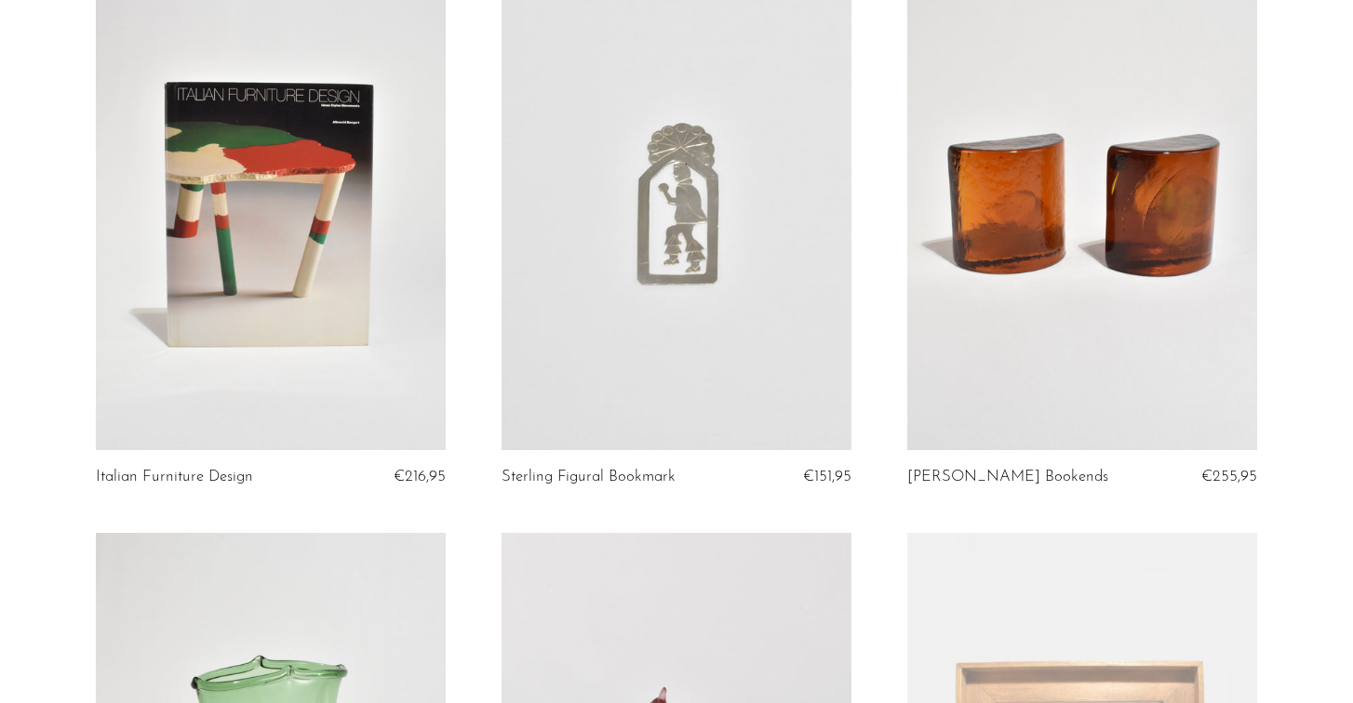
scroll to position [6802, 0]
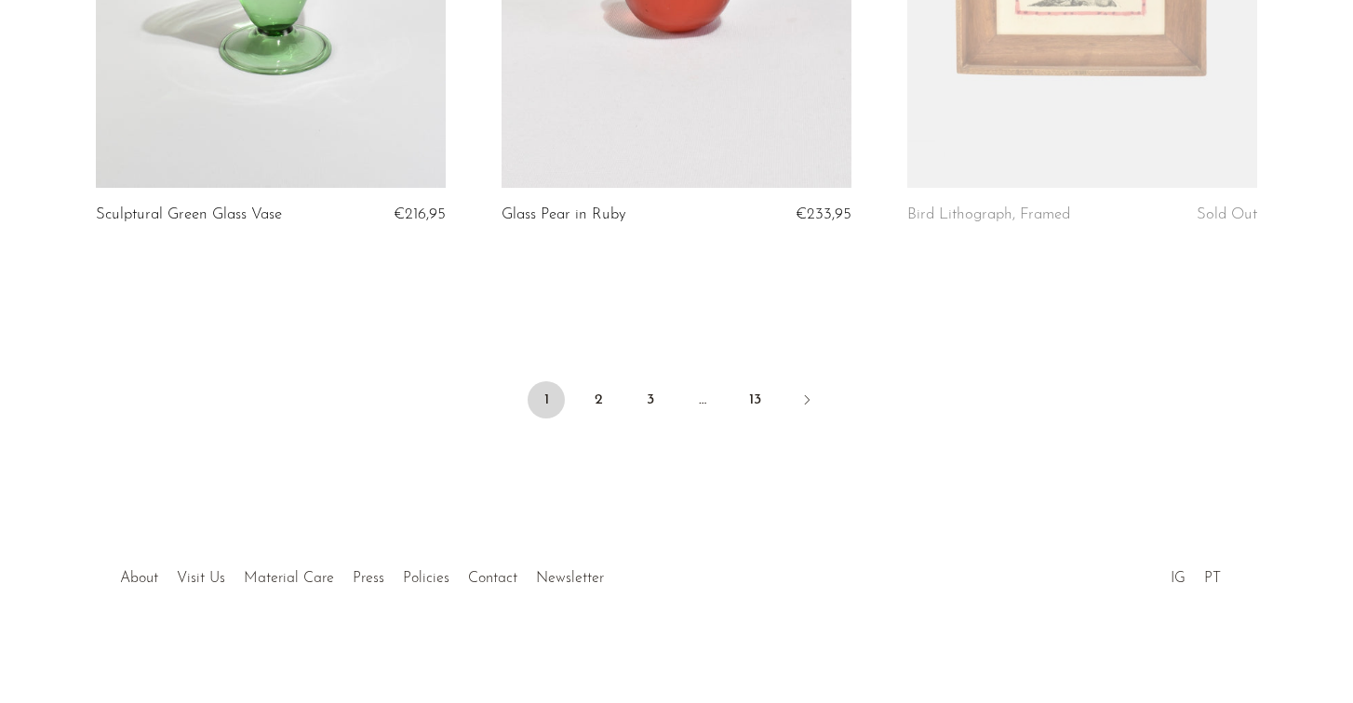
click at [551, 574] on div at bounding box center [676, 559] width 357 height 65
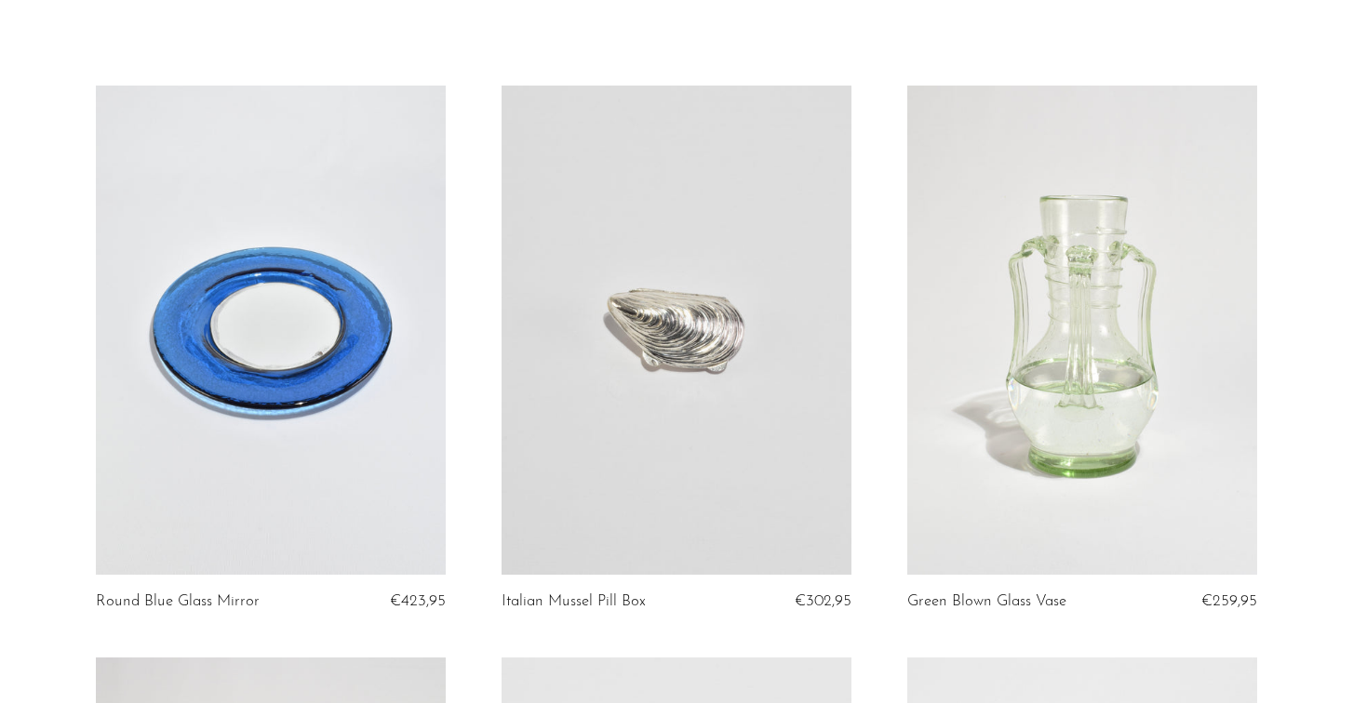
scroll to position [0, 0]
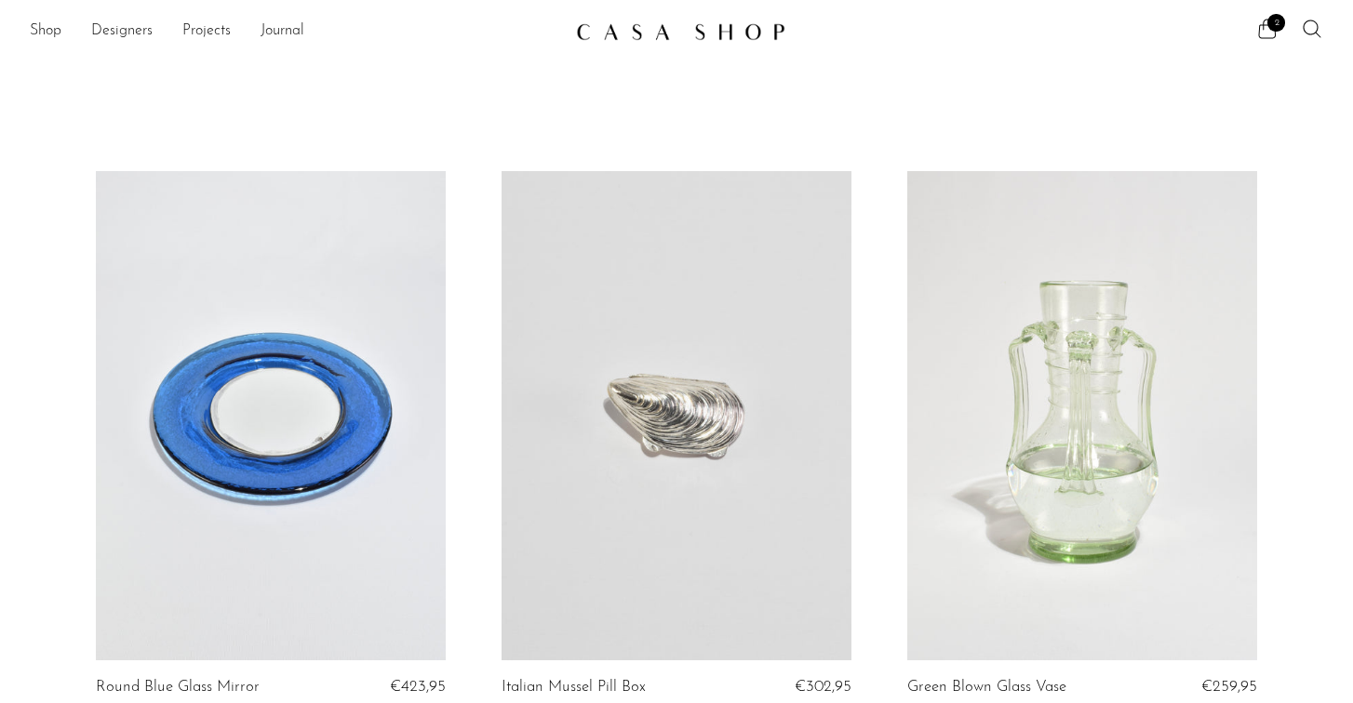
click at [706, 37] on img at bounding box center [680, 31] width 209 height 19
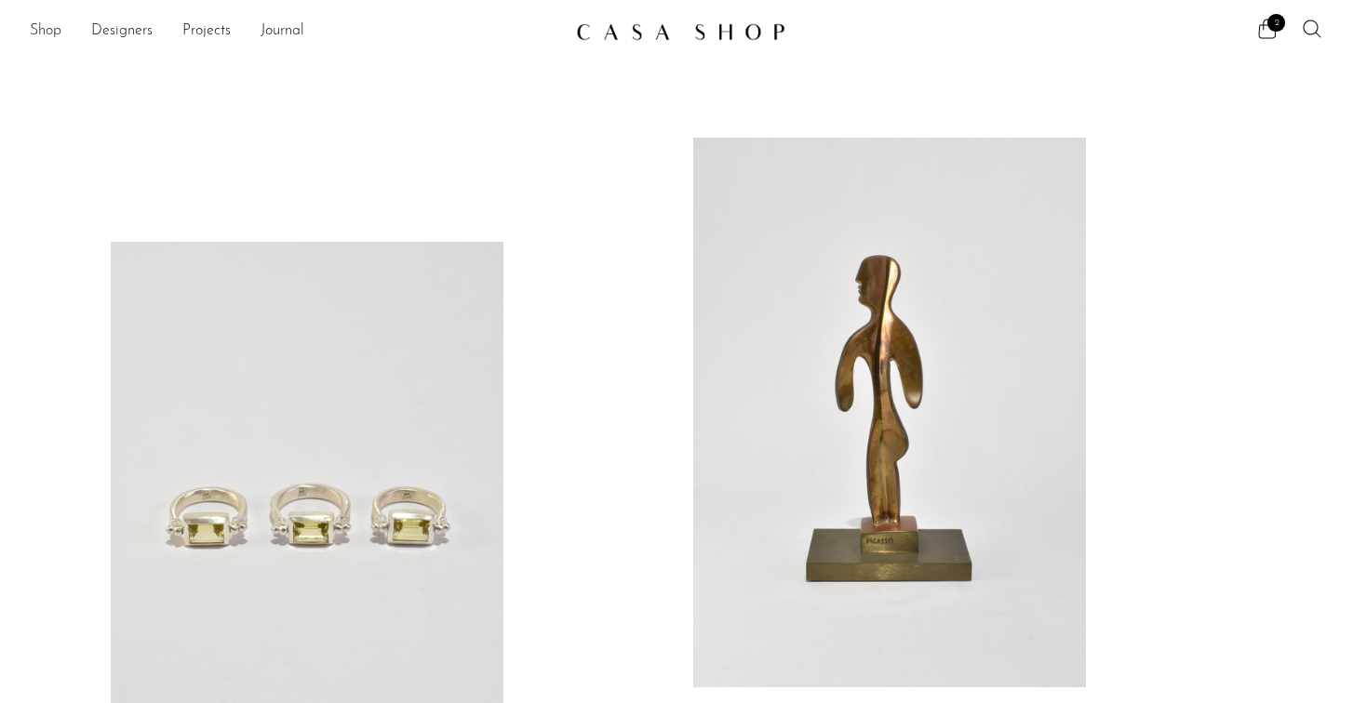
click at [47, 34] on link "Shop" at bounding box center [46, 32] width 32 height 24
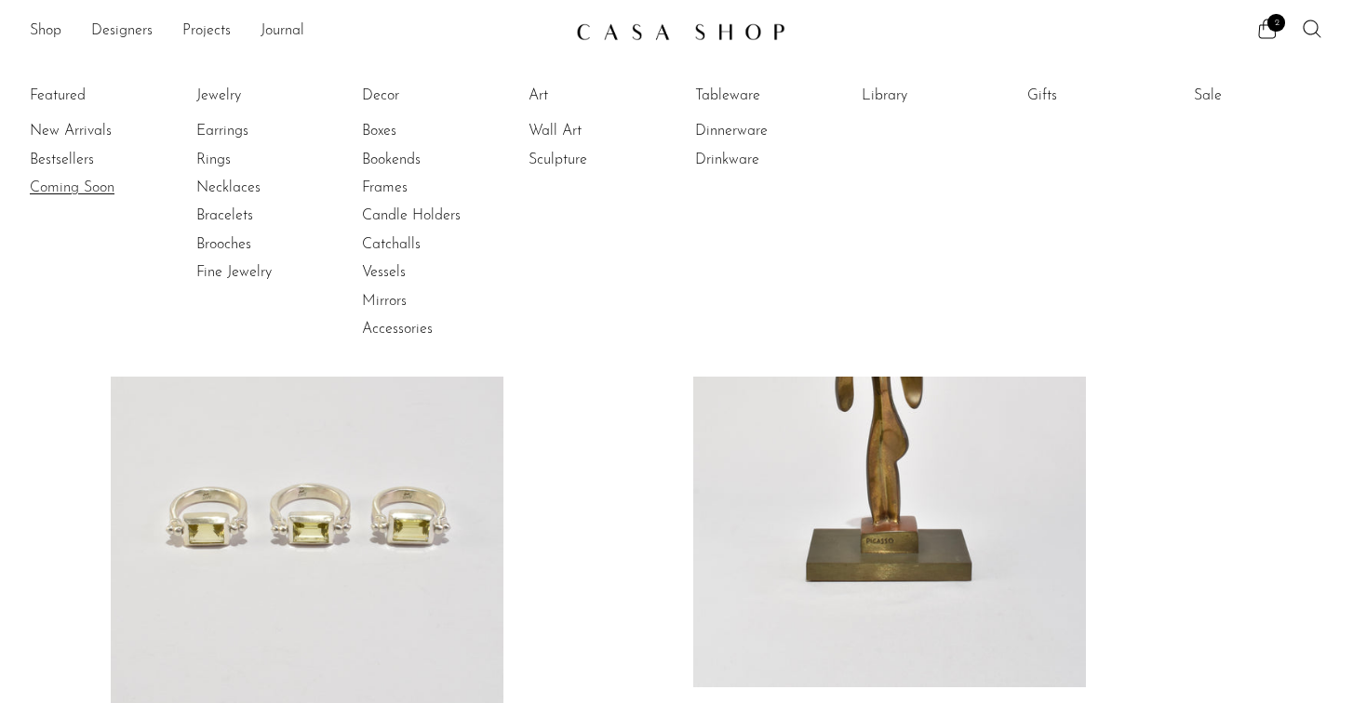
click at [80, 193] on link "Coming Soon" at bounding box center [100, 188] width 140 height 20
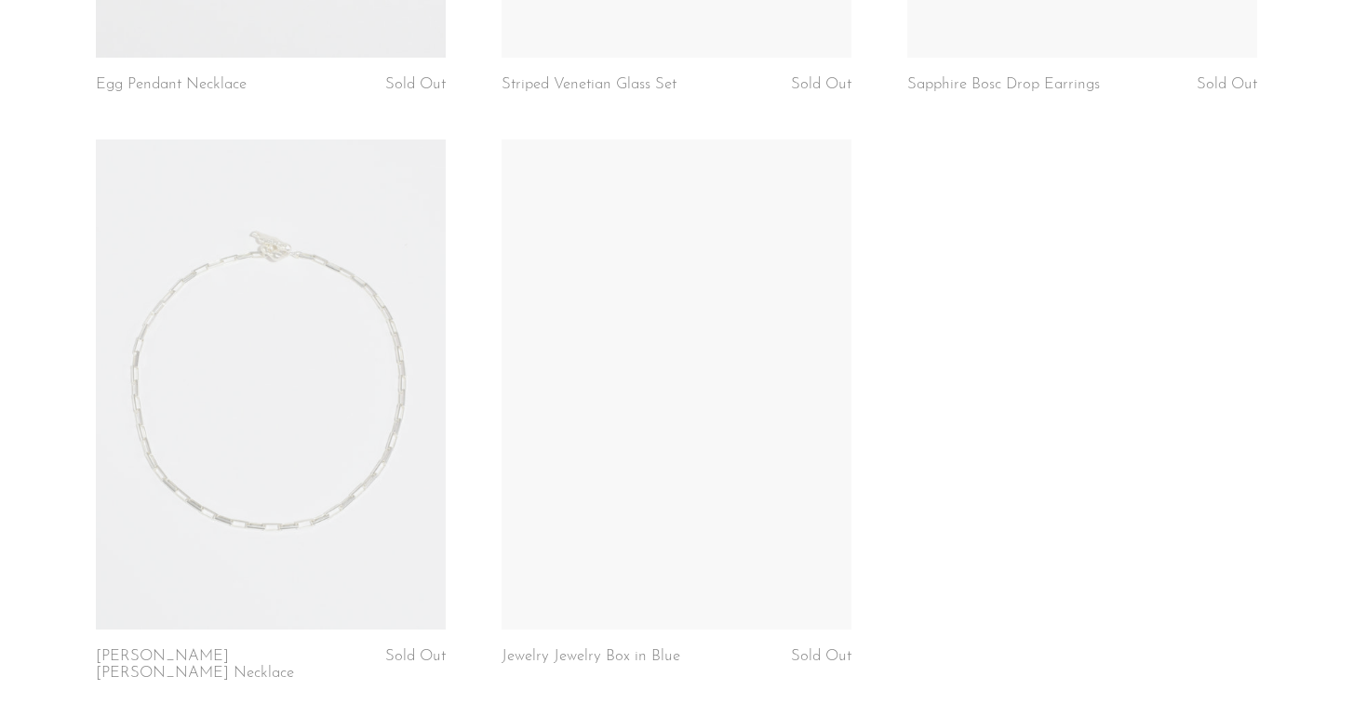
scroll to position [4906, 0]
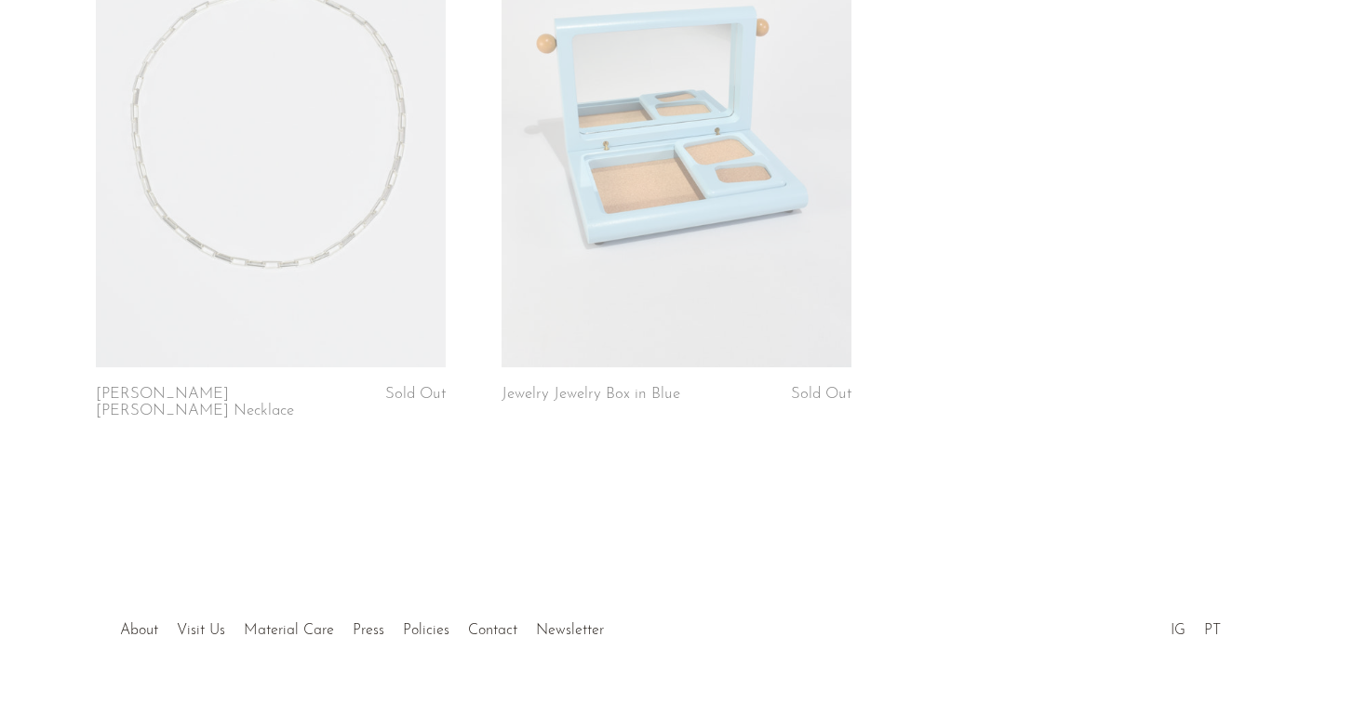
click at [576, 582] on div at bounding box center [676, 611] width 357 height 65
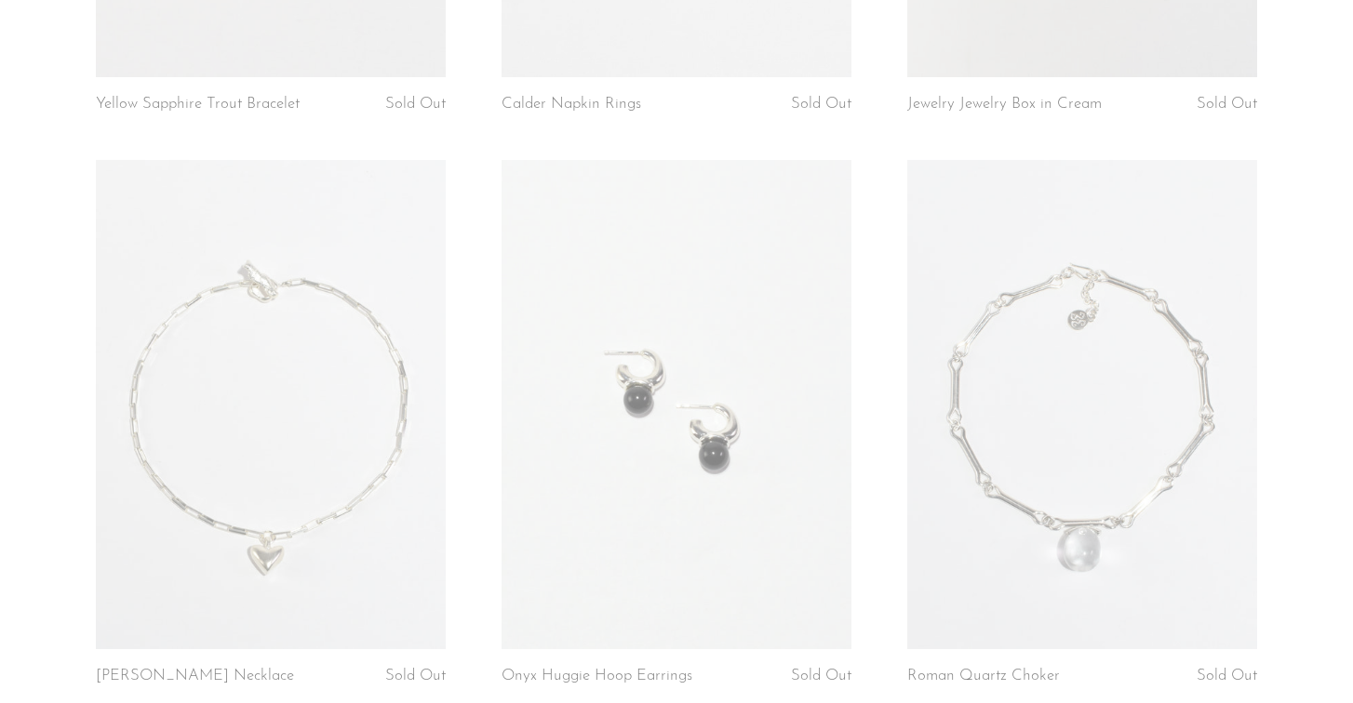
scroll to position [0, 0]
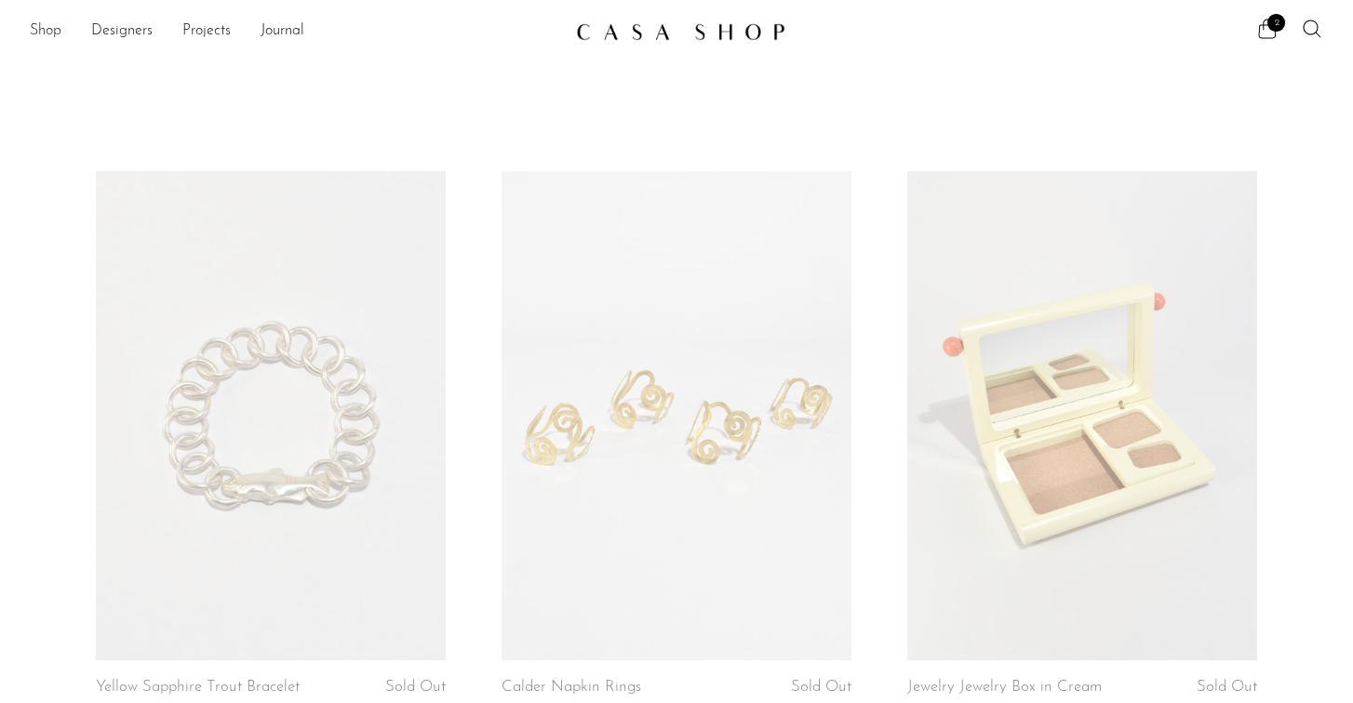
click at [45, 31] on link "Shop" at bounding box center [46, 32] width 32 height 24
